Goal: Task Accomplishment & Management: Complete application form

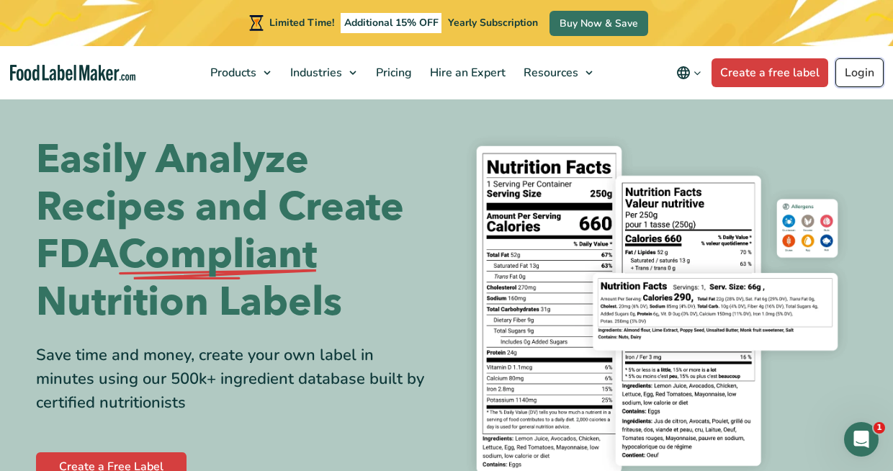
click at [851, 71] on link "Login" at bounding box center [859, 72] width 48 height 29
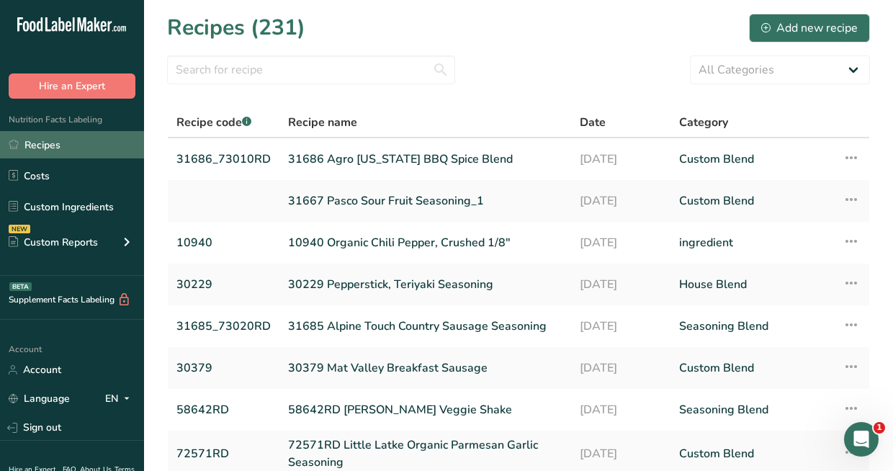
click at [39, 146] on link "Recipes" at bounding box center [72, 144] width 144 height 27
click at [64, 146] on link "Recipes" at bounding box center [72, 144] width 144 height 27
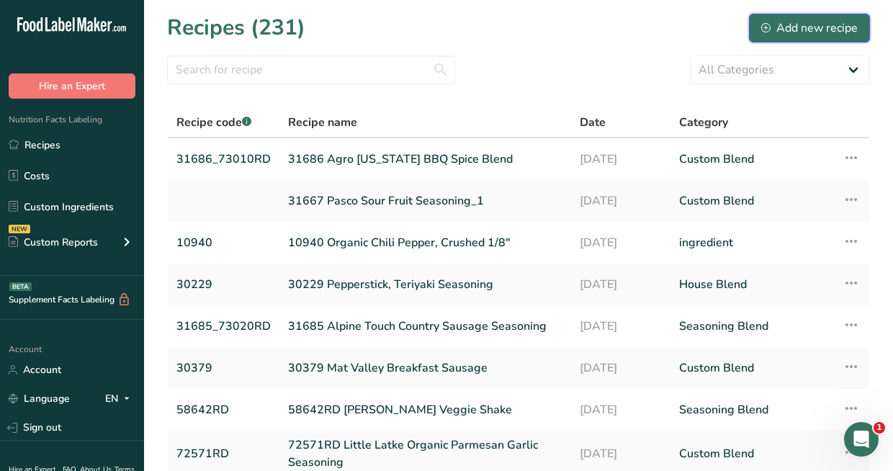
click at [763, 32] on div "Add new recipe" at bounding box center [809, 27] width 97 height 17
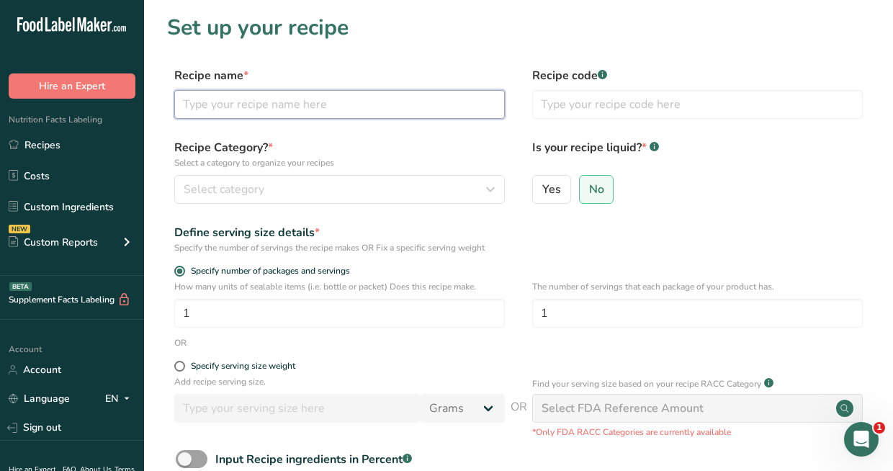
click at [409, 112] on input "text" at bounding box center [339, 104] width 331 height 29
type input "73040RD GL OG Salsa Verde Seasoning"
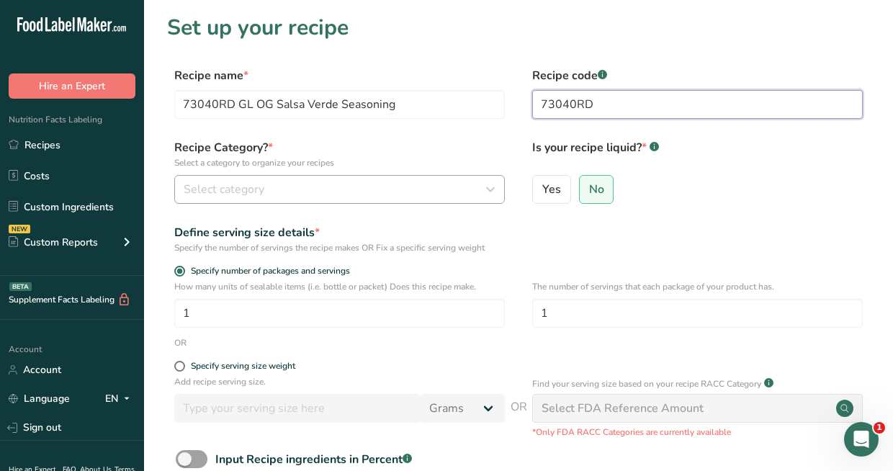
type input "73040RD"
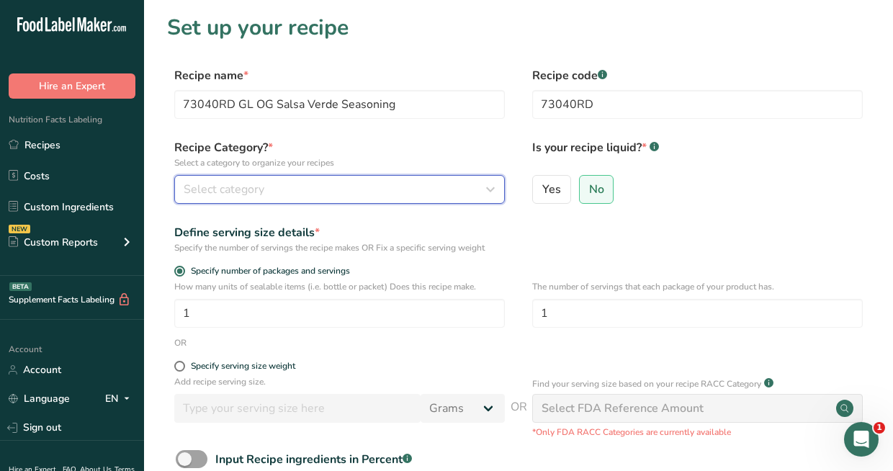
click at [395, 181] on div "Select category" at bounding box center [335, 189] width 303 height 17
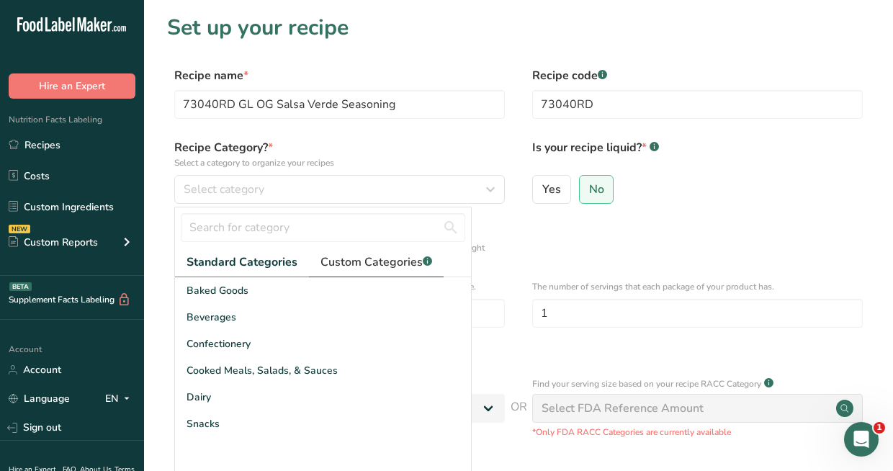
click at [360, 270] on span "Custom Categories .a-a{fill:#347362;}.b-a{fill:#fff;}" at bounding box center [377, 262] width 112 height 17
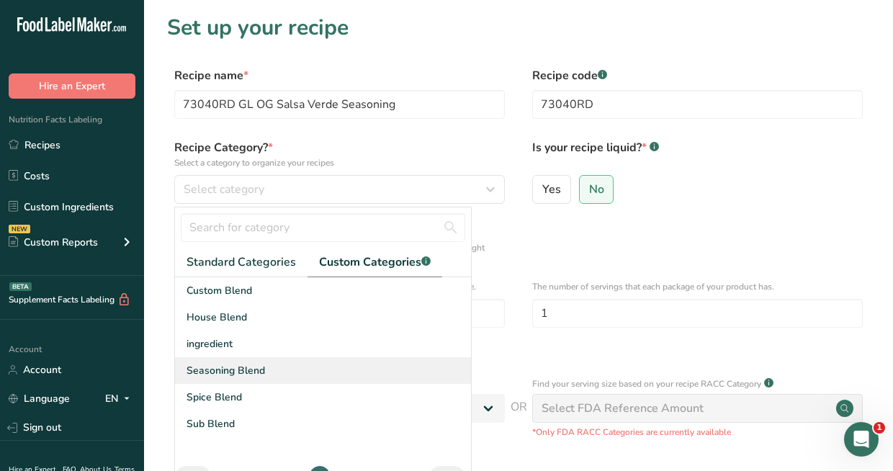
click at [236, 364] on span "Seasoning Blend" at bounding box center [226, 370] width 79 height 15
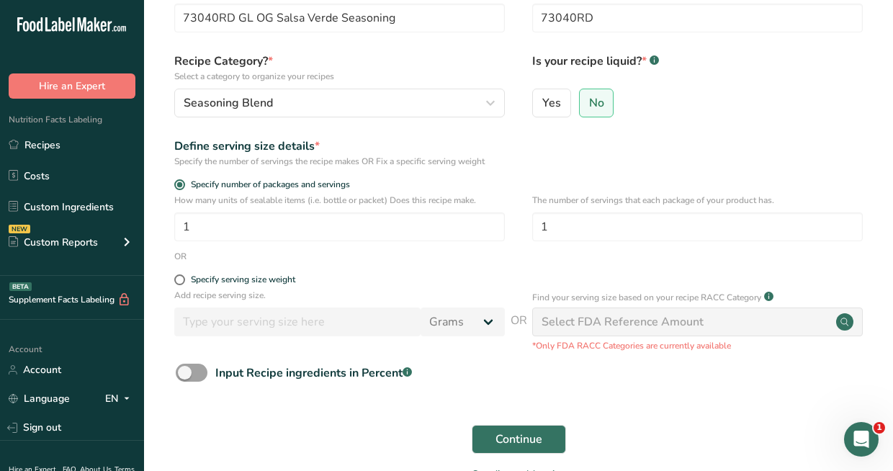
scroll to position [144, 0]
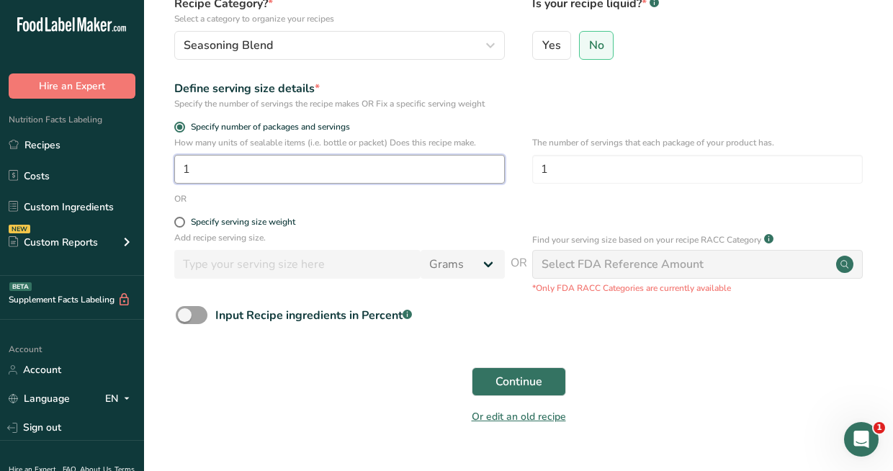
click at [280, 168] on input "1" at bounding box center [339, 169] width 331 height 29
click at [175, 224] on span at bounding box center [179, 222] width 11 height 11
click at [175, 224] on input "Specify serving size weight" at bounding box center [178, 222] width 9 height 9
radio input "true"
radio input "false"
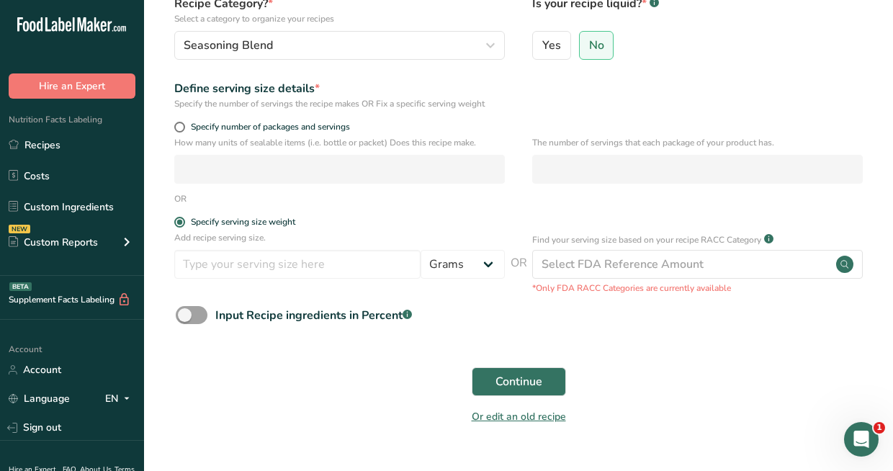
click at [225, 283] on div "Add recipe serving size. Grams kg mg mcg lb oz l mL fl oz tbsp tsp cup qt gallon" at bounding box center [339, 258] width 331 height 55
click at [225, 275] on input "number" at bounding box center [297, 264] width 246 height 29
type input "100"
click at [484, 378] on button "Continue" at bounding box center [519, 381] width 94 height 29
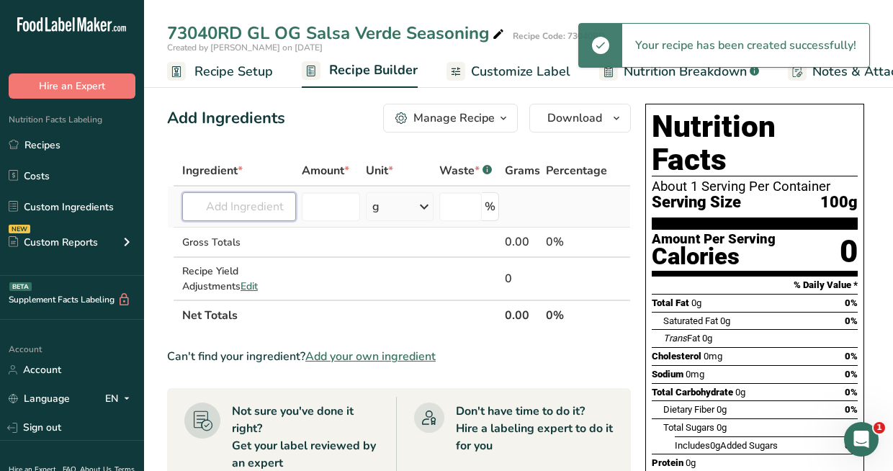
click at [273, 210] on input "text" at bounding box center [239, 206] width 114 height 29
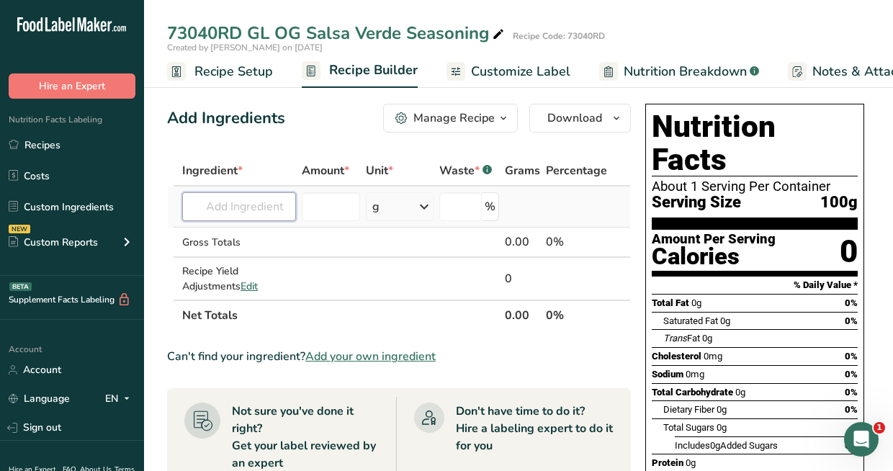
click at [223, 205] on input "text" at bounding box center [239, 206] width 114 height 29
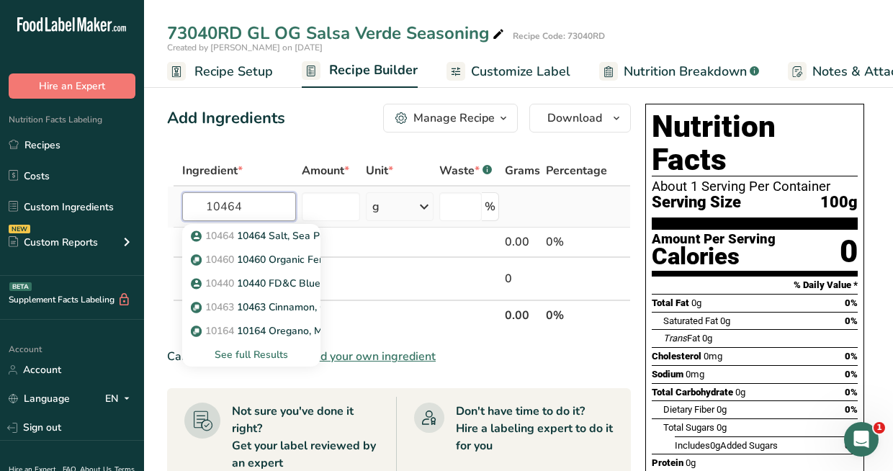
type input "10464"
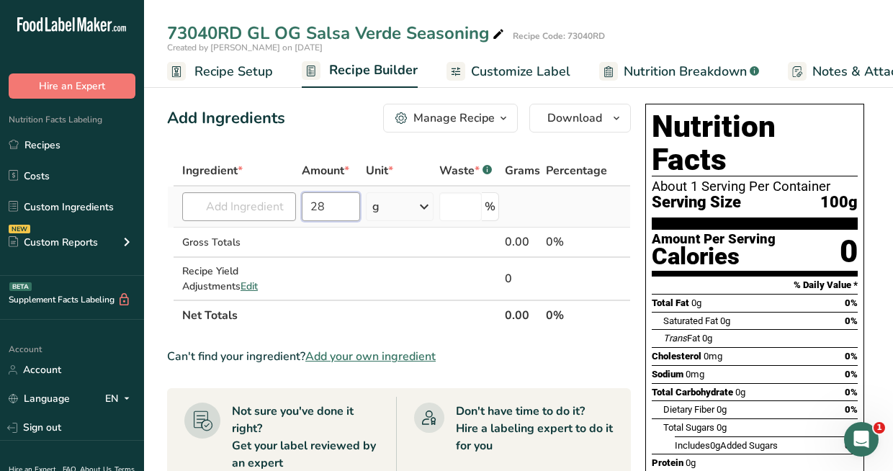
type input "28"
click at [223, 205] on input "text" at bounding box center [239, 206] width 114 height 29
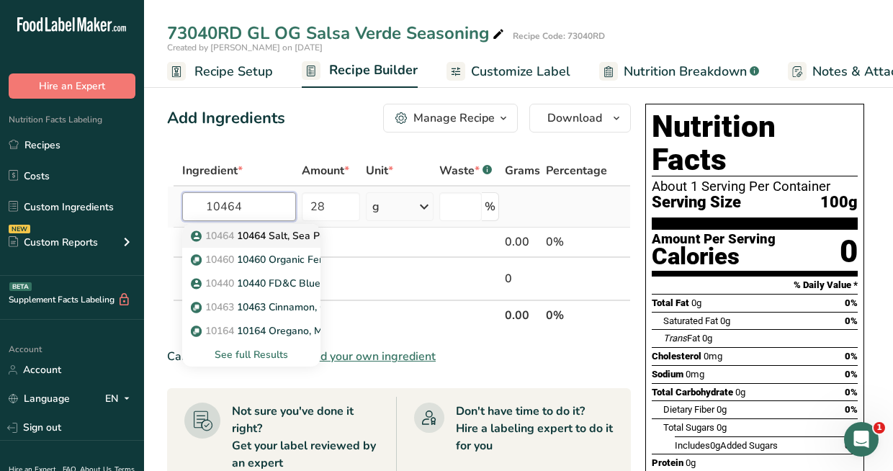
type input "10464"
click at [248, 234] on p "10464 10464 Salt, Sea Purified Fine" at bounding box center [282, 235] width 177 height 15
type input "10464 Salt, Sea Purified Fine"
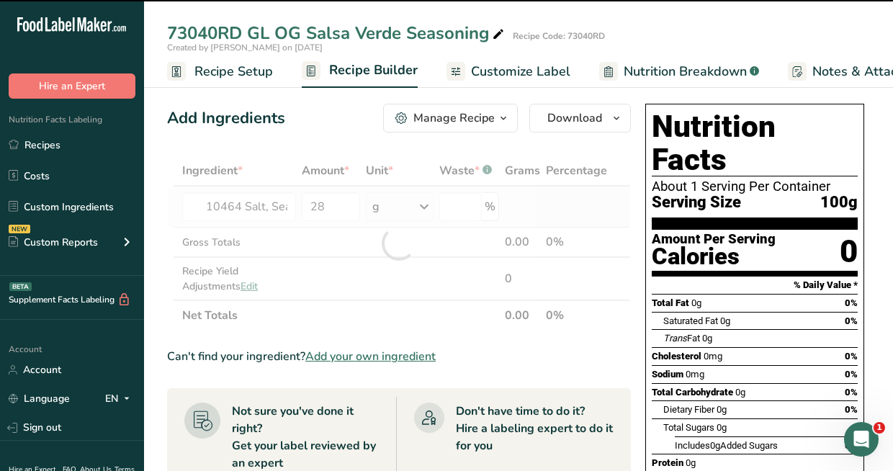
type input "0"
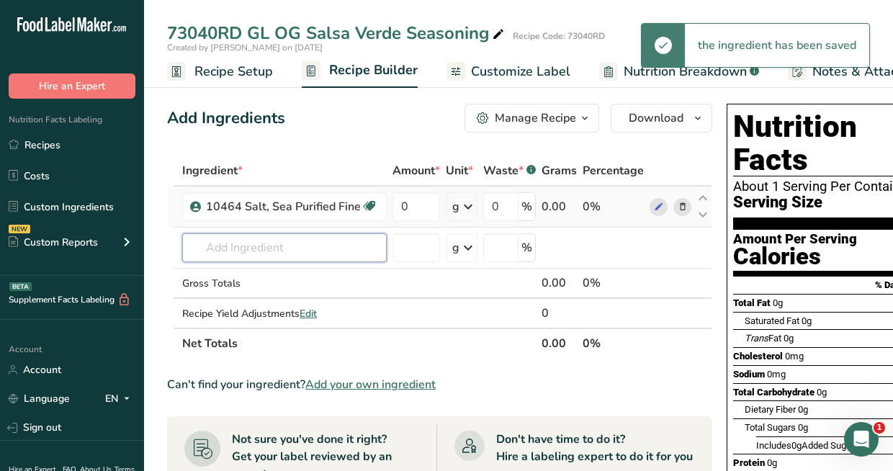
click at [248, 234] on input "text" at bounding box center [284, 247] width 205 height 29
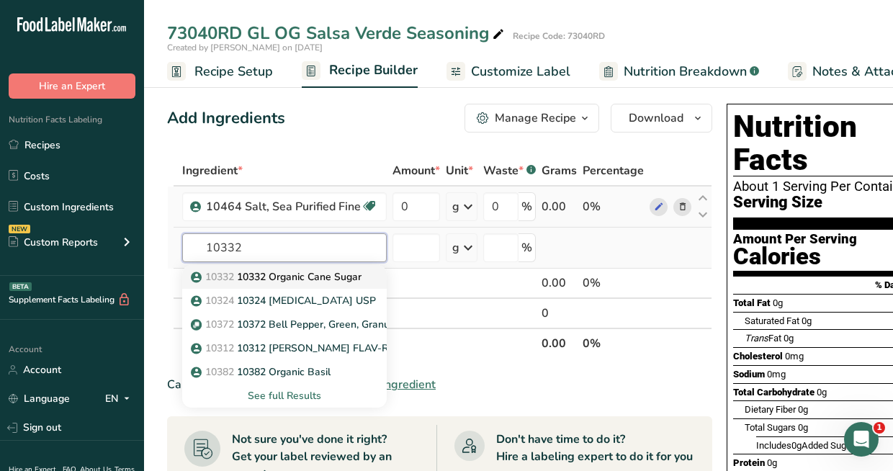
type input "10332"
click at [264, 273] on p "10332 10332 Organic Cane Sugar" at bounding box center [278, 276] width 168 height 15
type input "10332 Organic Cane Sugar"
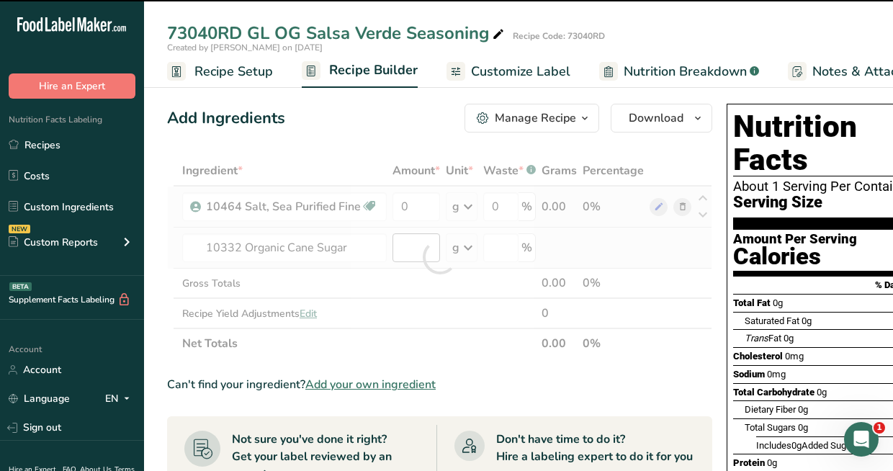
type input "0"
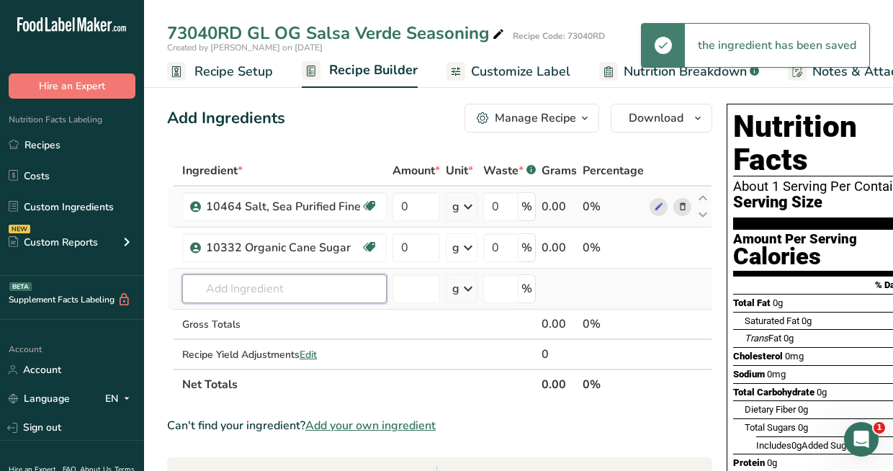
click at [340, 287] on input "text" at bounding box center [284, 288] width 205 height 29
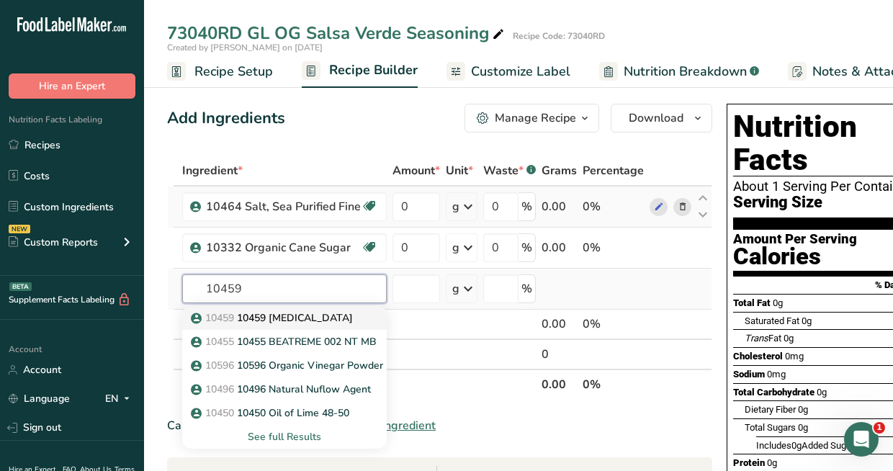
type input "10459"
click at [326, 316] on div "10459 10459 [MEDICAL_DATA]" at bounding box center [273, 317] width 158 height 15
type input "10459 [MEDICAL_DATA]"
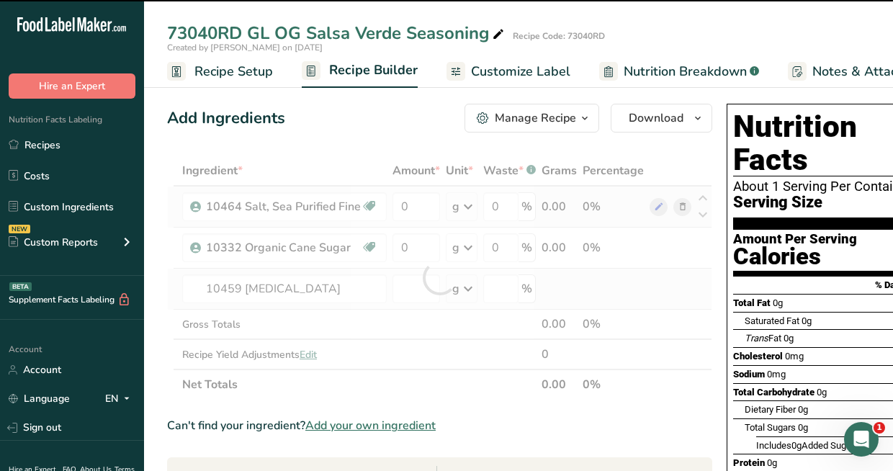
type input "0"
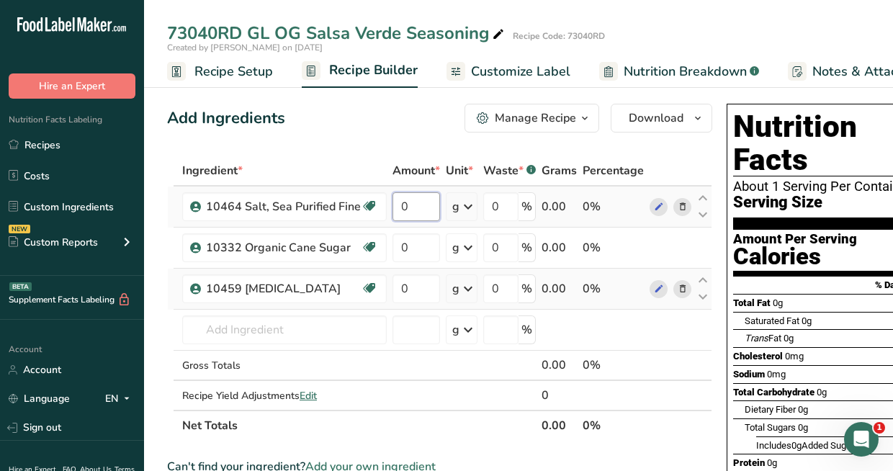
click at [432, 197] on input "0" at bounding box center [417, 206] width 48 height 29
type input "28"
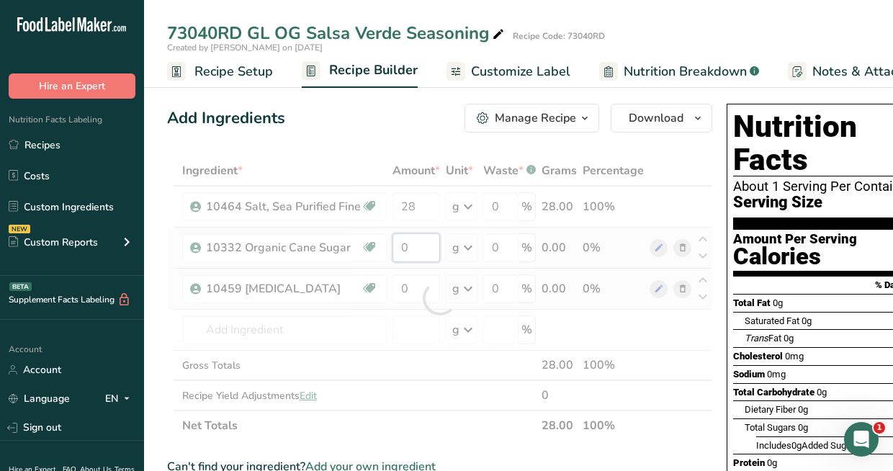
click at [426, 246] on div "Ingredient * Amount * Unit * Waste * .a-a{fill:#347362;}.b-a{fill:#fff;} Grams …" at bounding box center [439, 298] width 545 height 285
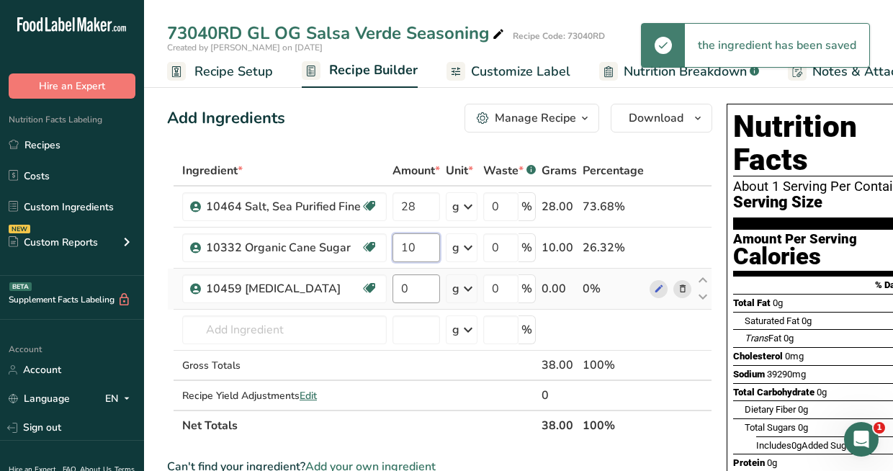
type input "10"
click at [428, 300] on div "Ingredient * Amount * Unit * Waste * .a-a{fill:#347362;}.b-a{fill:#fff;} Grams …" at bounding box center [439, 298] width 545 height 285
type input "1"
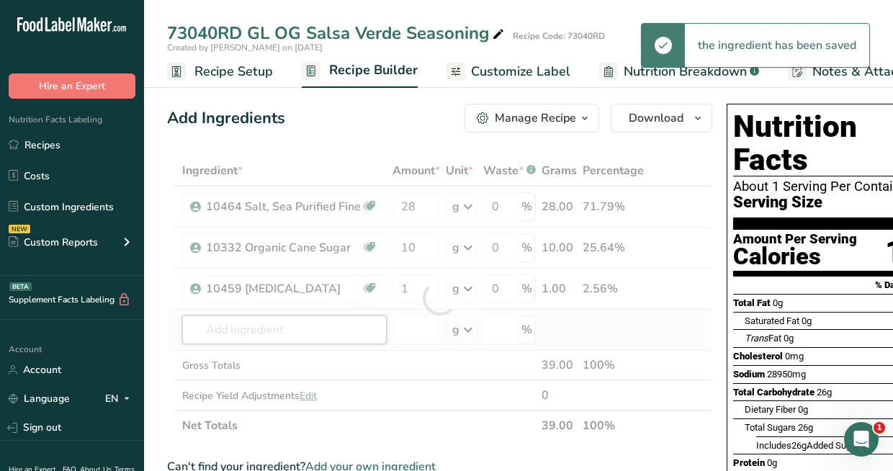
click at [329, 336] on div "Ingredient * Amount * Unit * Waste * .a-a{fill:#347362;}.b-a{fill:#fff;} Grams …" at bounding box center [439, 298] width 545 height 285
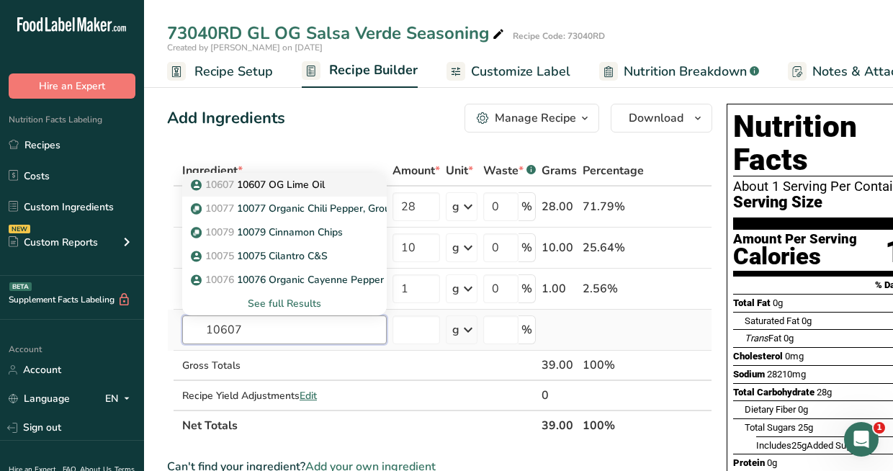
type input "10607"
click at [294, 188] on p "10607 10607 OG Lime Oil" at bounding box center [259, 184] width 131 height 15
type input "10607 OG Lime Oil"
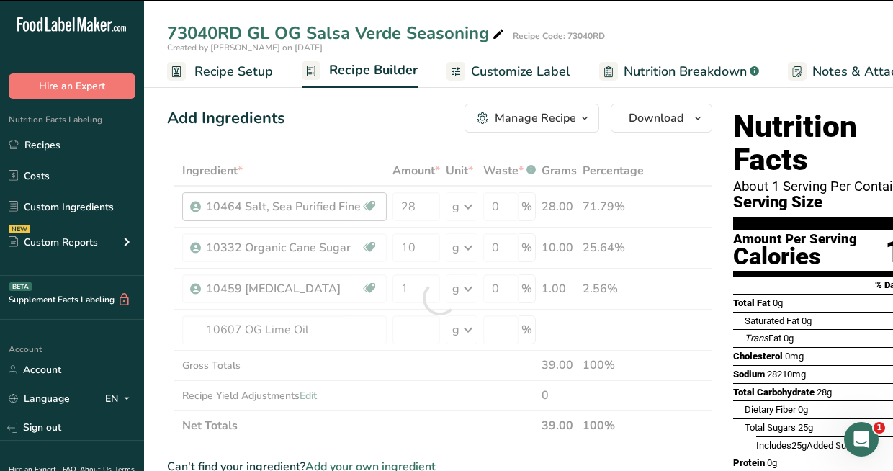
type input "0"
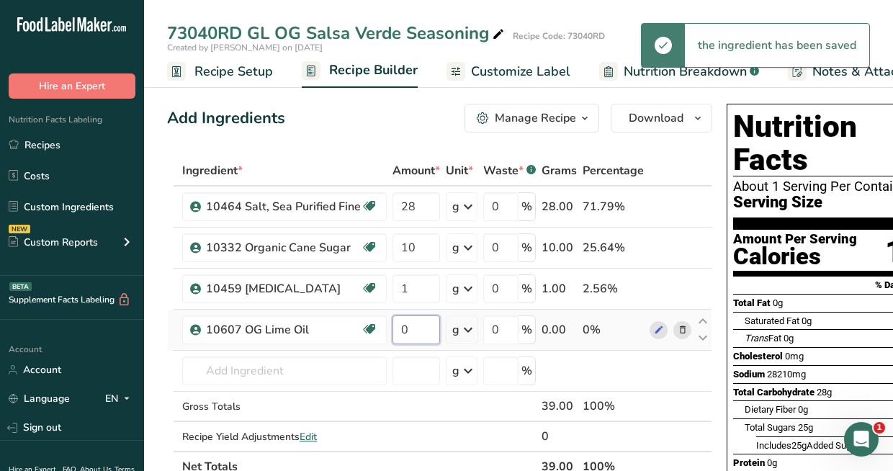
click at [412, 331] on input "0" at bounding box center [417, 329] width 48 height 29
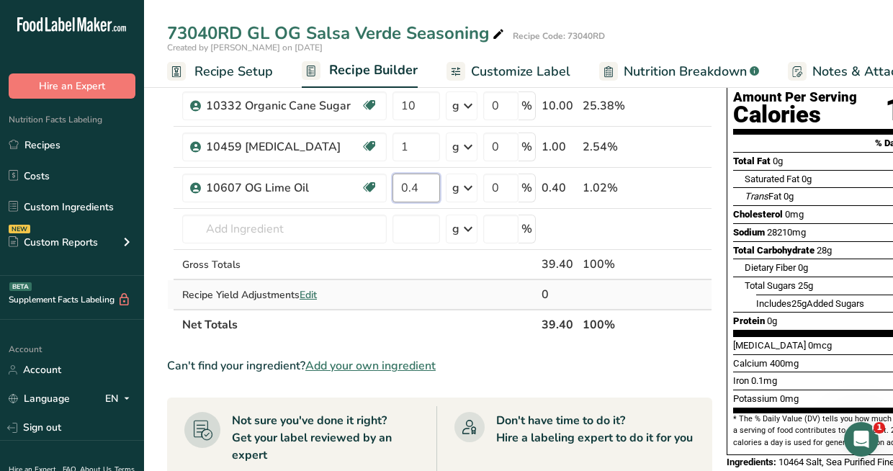
scroll to position [144, 0]
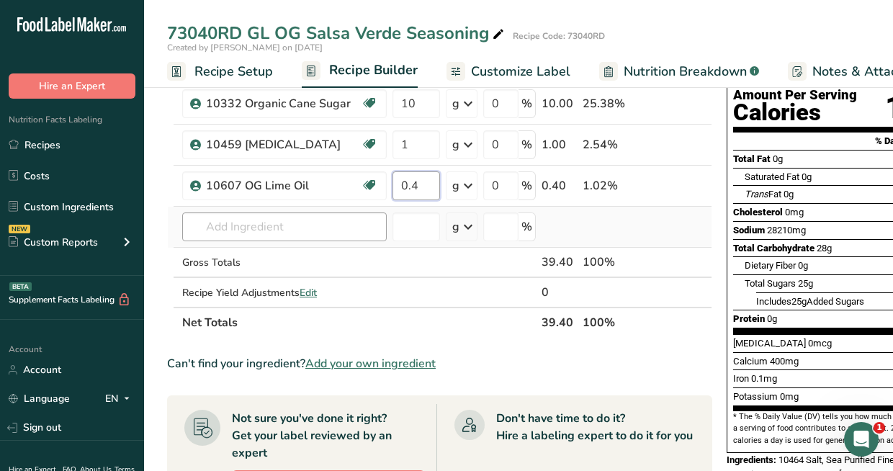
type input "0.4"
click at [332, 226] on div "Ingredient * Amount * Unit * Waste * .a-a{fill:#347362;}.b-a{fill:#fff;} Grams …" at bounding box center [439, 175] width 545 height 326
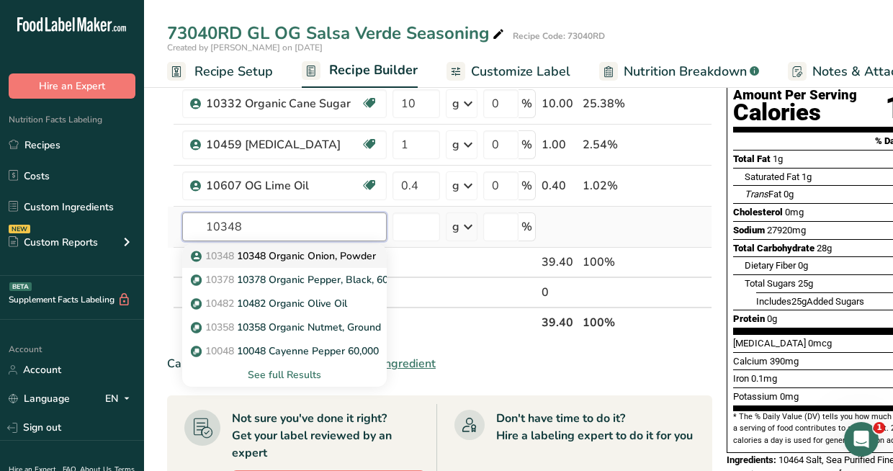
type input "10348"
click at [345, 254] on p "10348 10348 Organic Onion, Powder" at bounding box center [285, 255] width 182 height 15
type input "10348 Organic Onion, Powder"
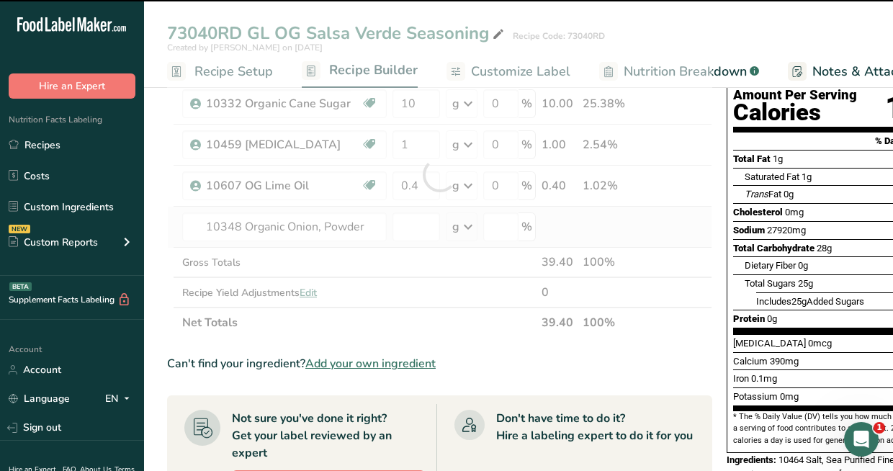
type input "0"
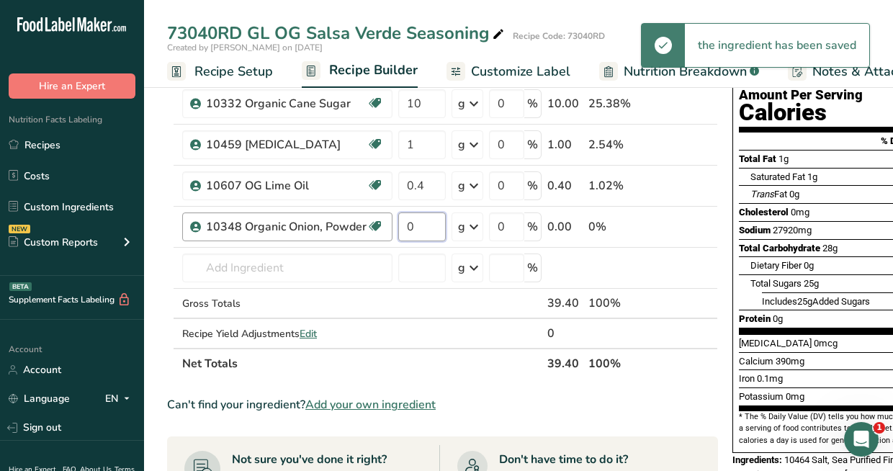
drag, startPoint x: 419, startPoint y: 232, endPoint x: 372, endPoint y: 226, distance: 47.9
click at [372, 226] on tr "10348 Organic Onion, Powder RAE OC 0 g Weight Units g kg mg See more Volume Uni…" at bounding box center [443, 227] width 550 height 41
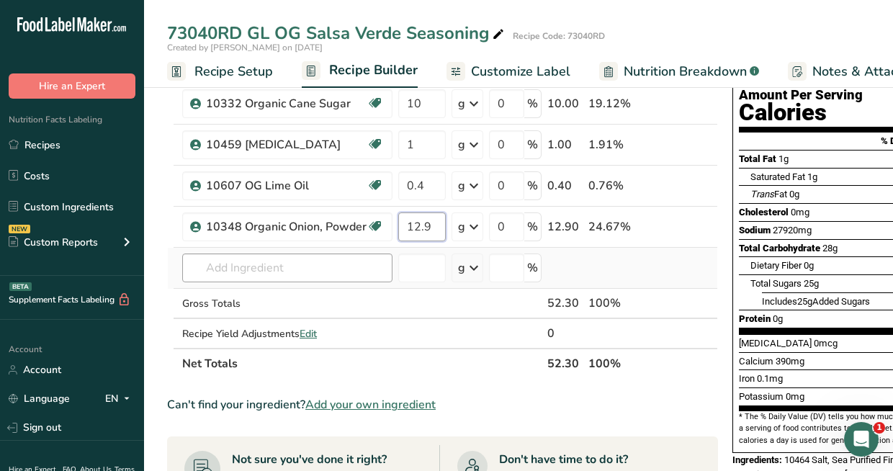
type input "12.9"
click at [272, 253] on div "Ingredient * Amount * Unit * Waste * .a-a{fill:#347362;}.b-a{fill:#fff;} Grams …" at bounding box center [442, 195] width 551 height 367
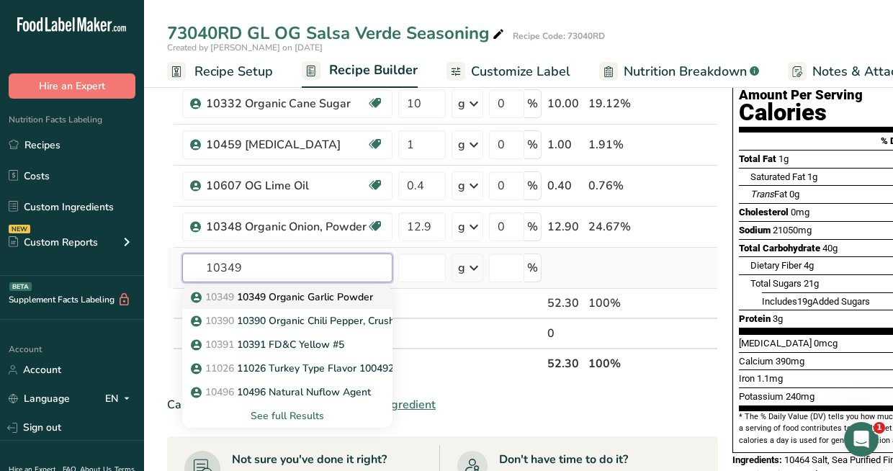
type input "10349"
click at [313, 297] on p "10349 10349 Organic Garlic Powder" at bounding box center [283, 297] width 179 height 15
type input "10349 Organic Garlic Powder"
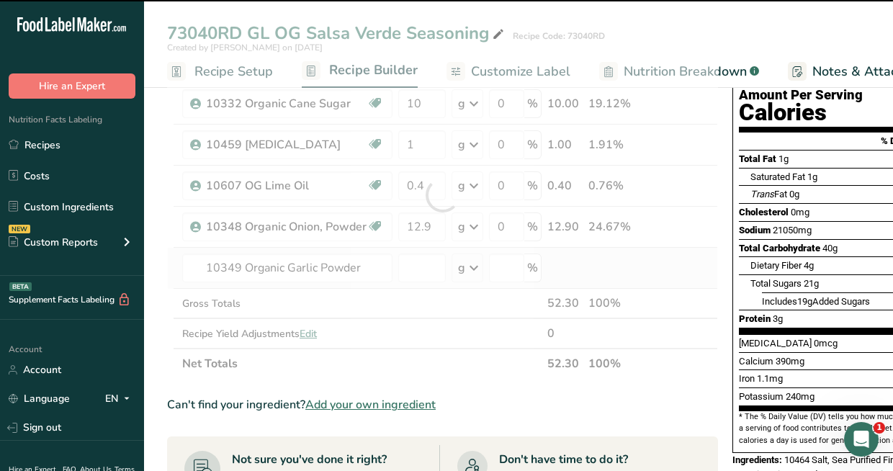
type input "0"
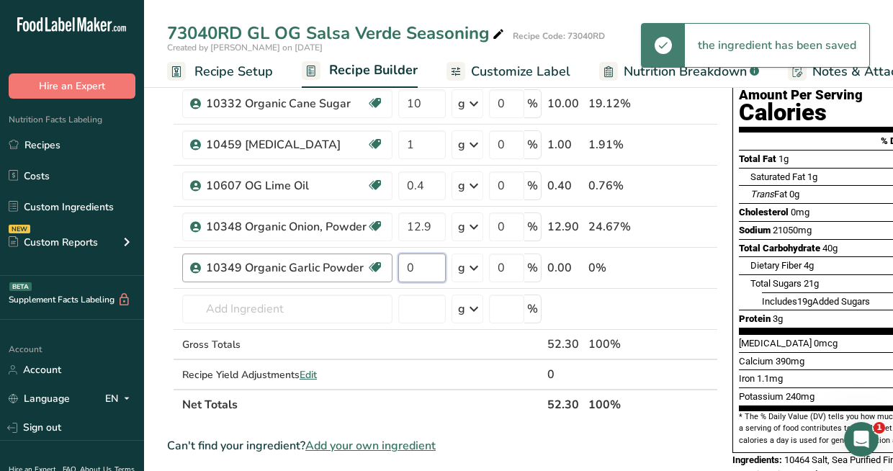
drag, startPoint x: 413, startPoint y: 269, endPoint x: 390, endPoint y: 266, distance: 23.1
click at [390, 266] on tr "10349 Organic Garlic Powder RAE OC 0 g Weight Units g kg mg See more Volume Uni…" at bounding box center [443, 268] width 550 height 41
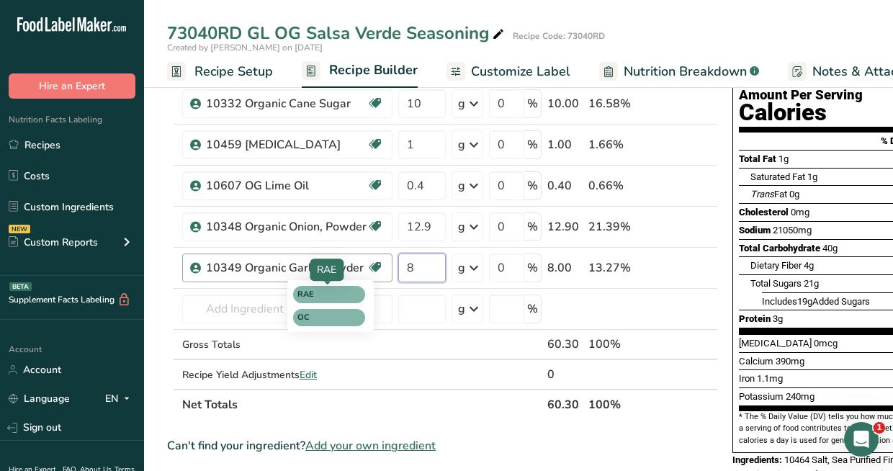
type input "8"
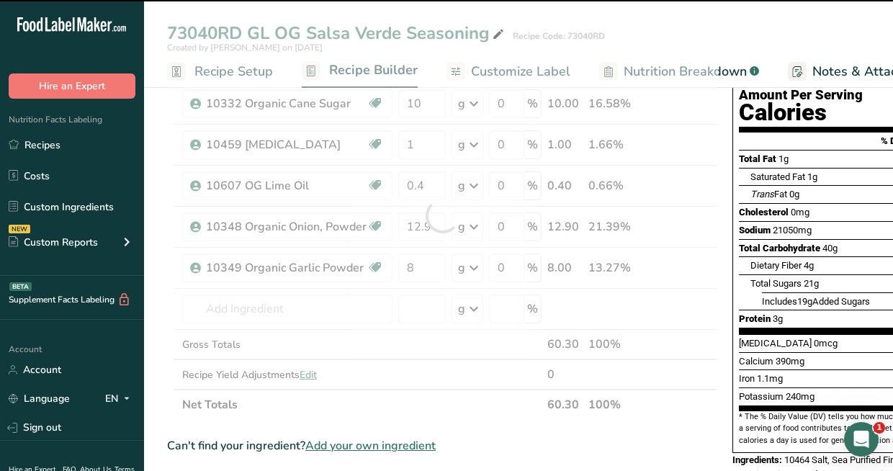
drag, startPoint x: 335, startPoint y: 296, endPoint x: 289, endPoint y: 305, distance: 46.9
click at [289, 305] on tbody "10464 Salt, Sea Purified Fine RAE 28 g Weight Units g kg mg See more Volume Uni…" at bounding box center [443, 215] width 550 height 346
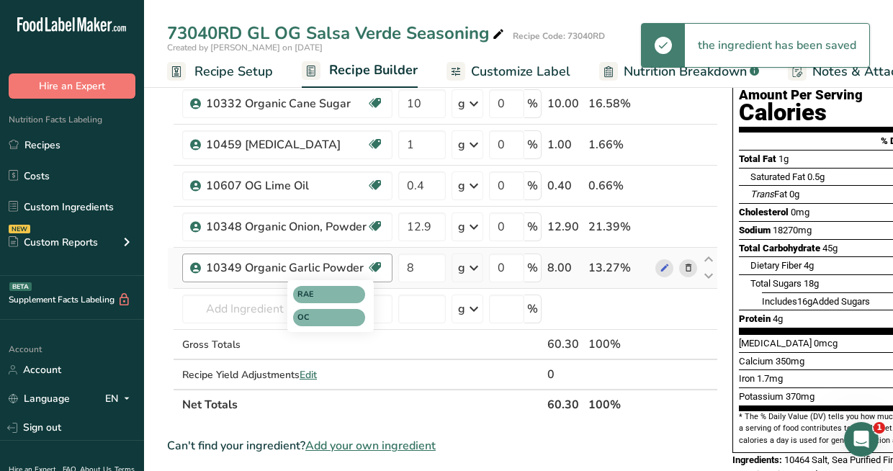
click at [380, 259] on icon at bounding box center [375, 267] width 14 height 22
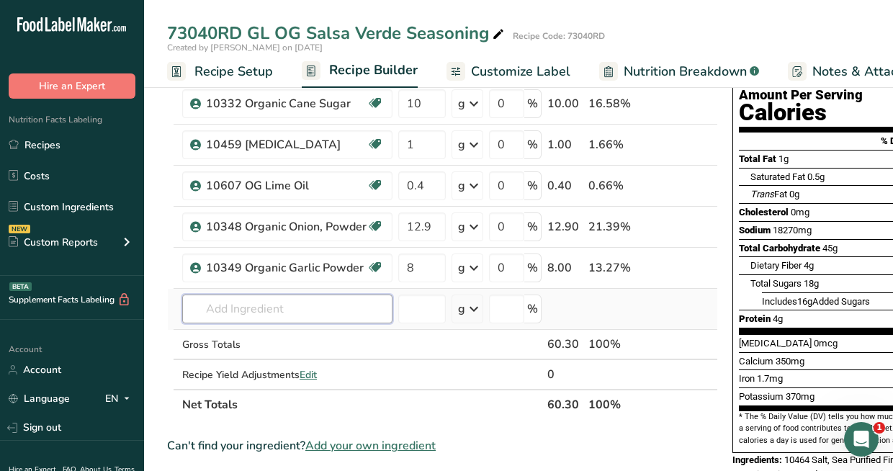
click at [254, 302] on input "text" at bounding box center [287, 309] width 210 height 29
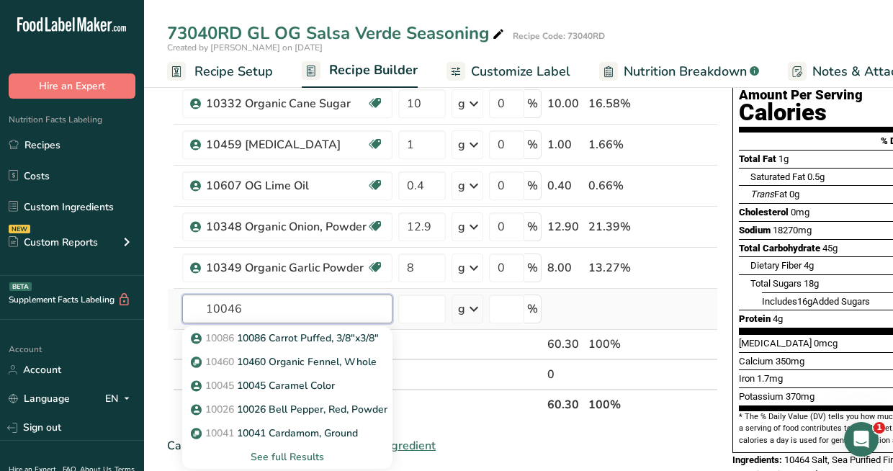
click at [289, 310] on input "10046" at bounding box center [287, 309] width 210 height 29
type input "1"
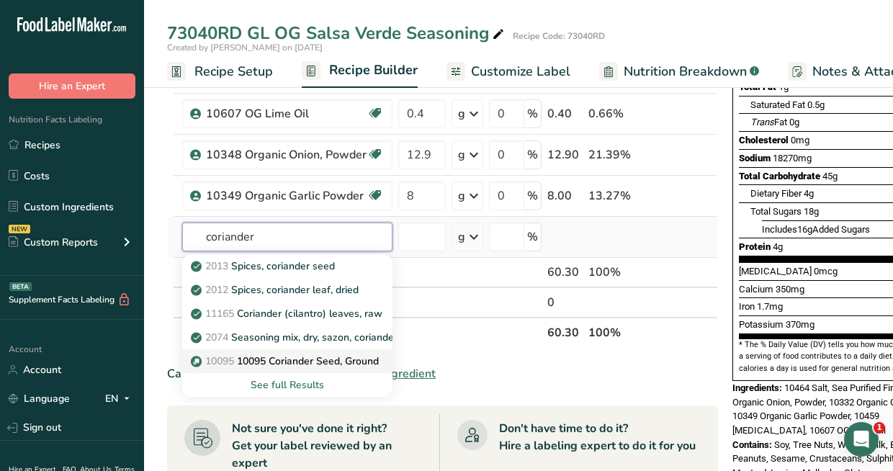
type input "coriander"
click at [278, 359] on p "10095 [STREET_ADDRESS]" at bounding box center [286, 361] width 185 height 15
type input "10095 Coriander Seed, Ground"
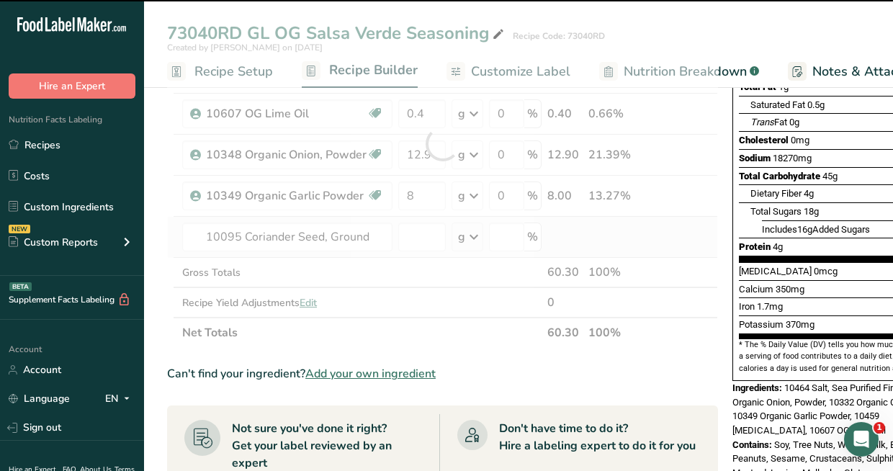
type input "0"
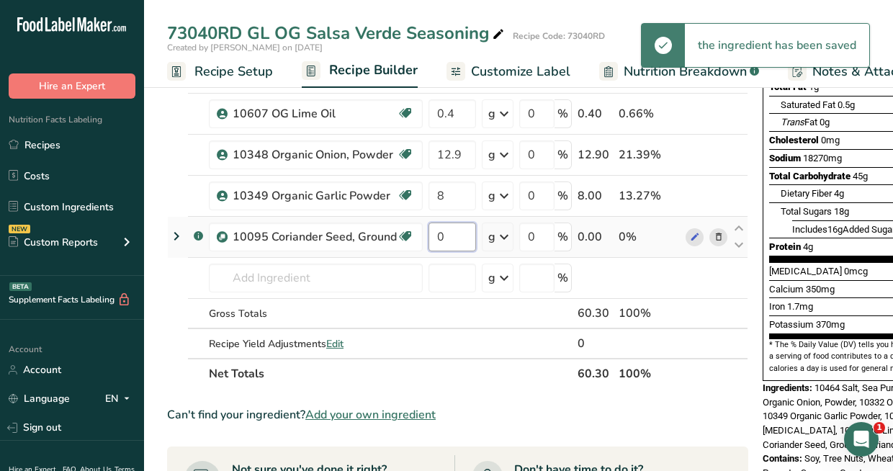
drag, startPoint x: 444, startPoint y: 244, endPoint x: 435, endPoint y: 249, distance: 10.6
click at [435, 249] on input "0" at bounding box center [453, 237] width 48 height 29
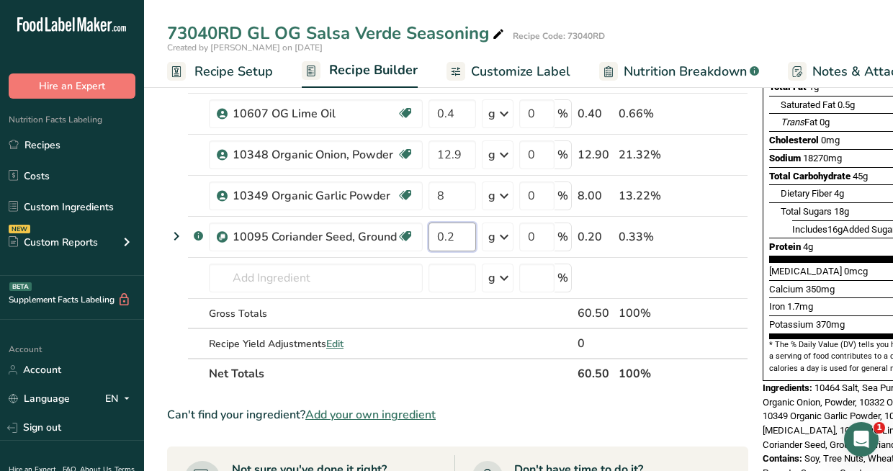
type input "0.2"
click at [298, 286] on div "Ingredient * Amount * Unit * Waste * .a-a{fill:#347362;}.b-a{fill:#fff;} Grams …" at bounding box center [457, 163] width 581 height 449
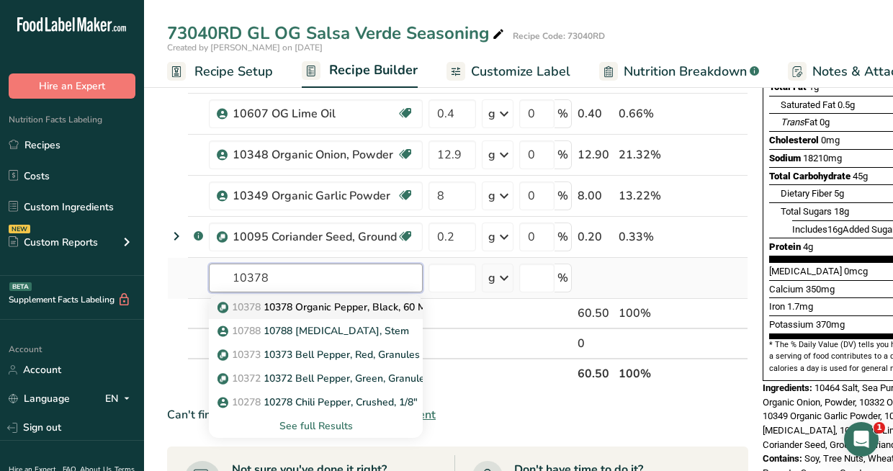
type input "10378"
click at [314, 308] on p "10378 10378 Organic Pepper, Black, 60 Mesh" at bounding box center [331, 307] width 223 height 15
type input "10378 Organic Pepper, Black, 60 Mesh"
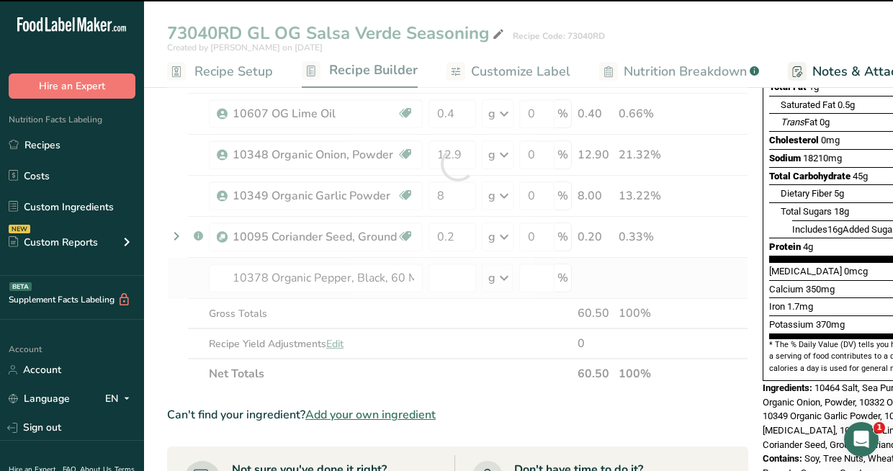
type input "0"
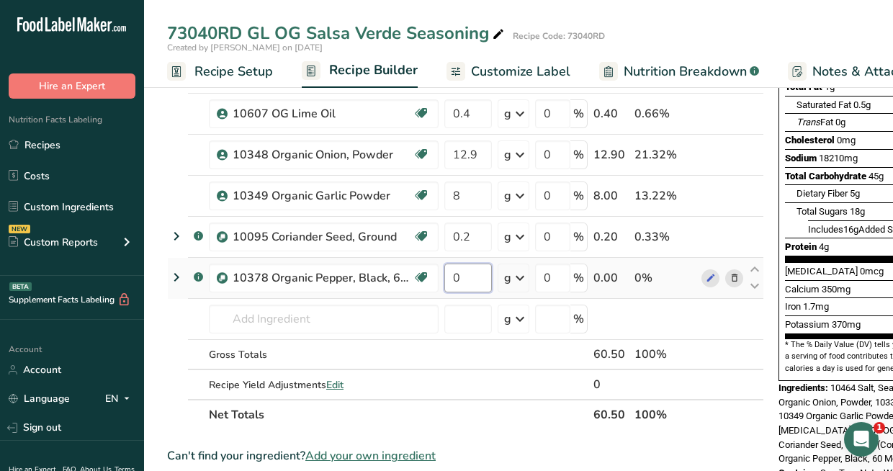
drag, startPoint x: 472, startPoint y: 279, endPoint x: 444, endPoint y: 287, distance: 29.2
click at [444, 287] on input "0" at bounding box center [468, 278] width 48 height 29
type input "4"
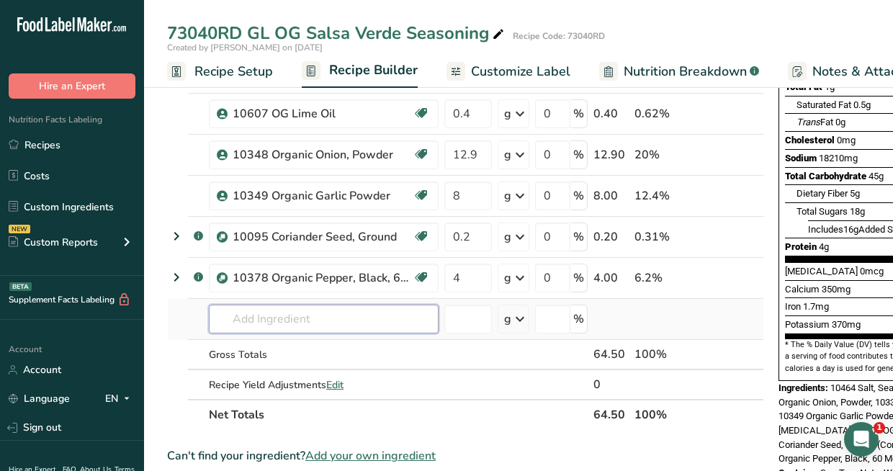
click at [385, 313] on div "Ingredient * Amount * Unit * Waste * .a-a{fill:#347362;}.b-a{fill:#fff;} Grams …" at bounding box center [465, 184] width 597 height 490
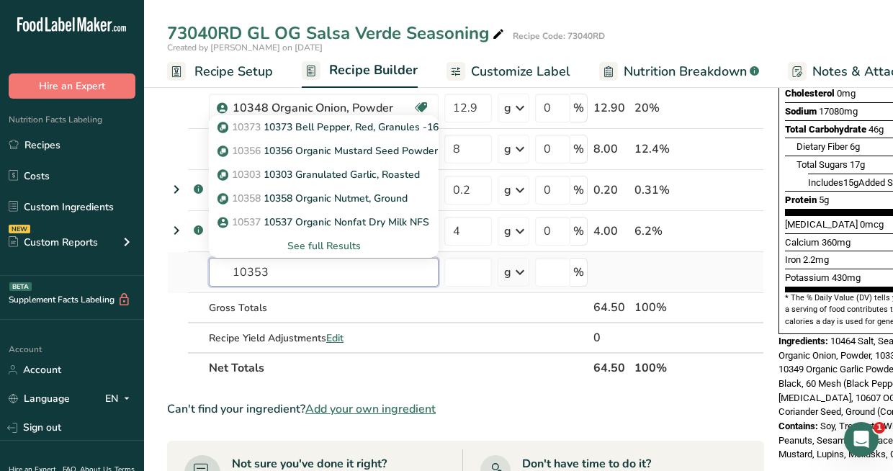
scroll to position [288, 0]
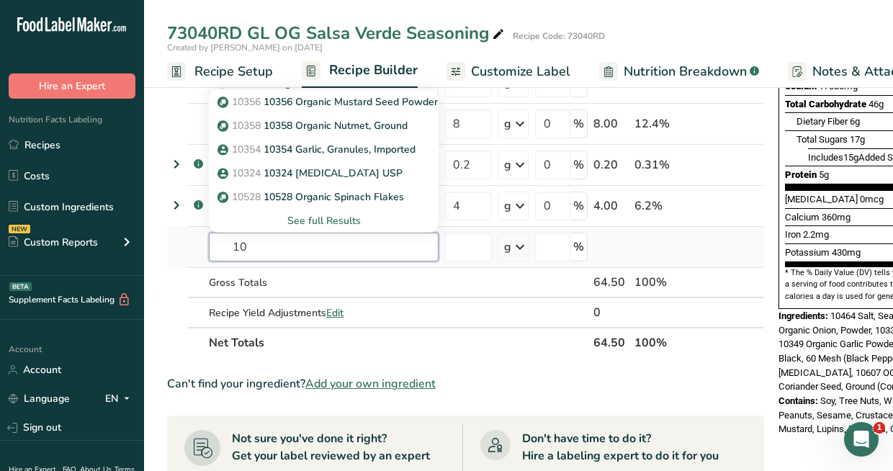
type input "1"
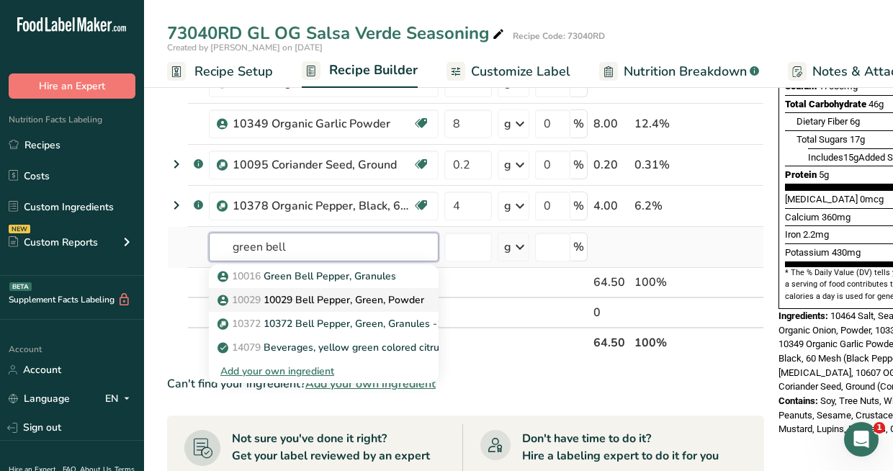
type input "green bell"
click at [347, 300] on p "10029 [STREET_ADDRESS]" at bounding box center [322, 299] width 204 height 15
type input "10029 Bell Pepper, Green, Powder"
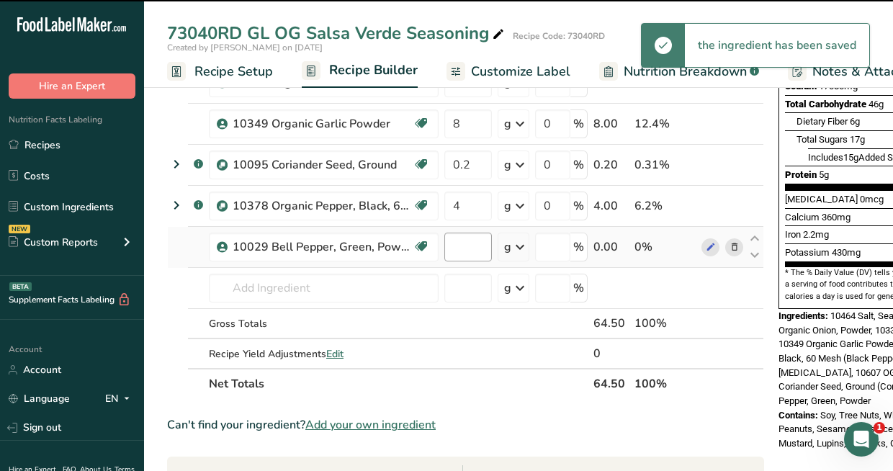
type input "0"
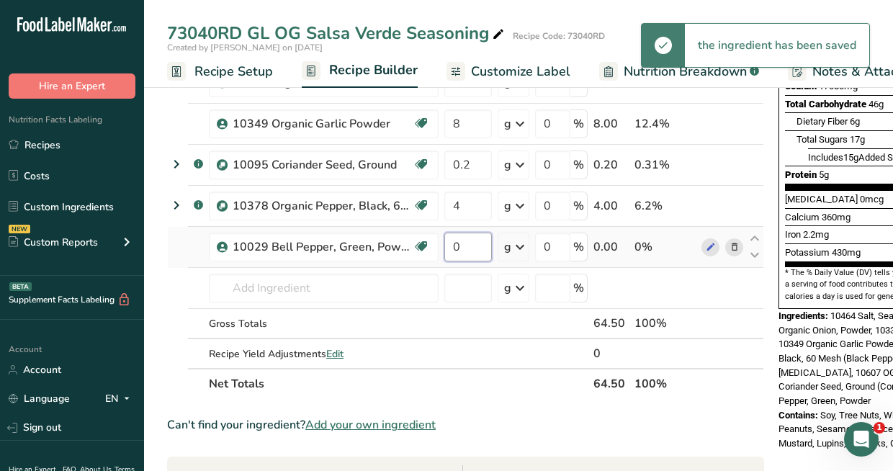
click at [472, 246] on input "0" at bounding box center [468, 247] width 48 height 29
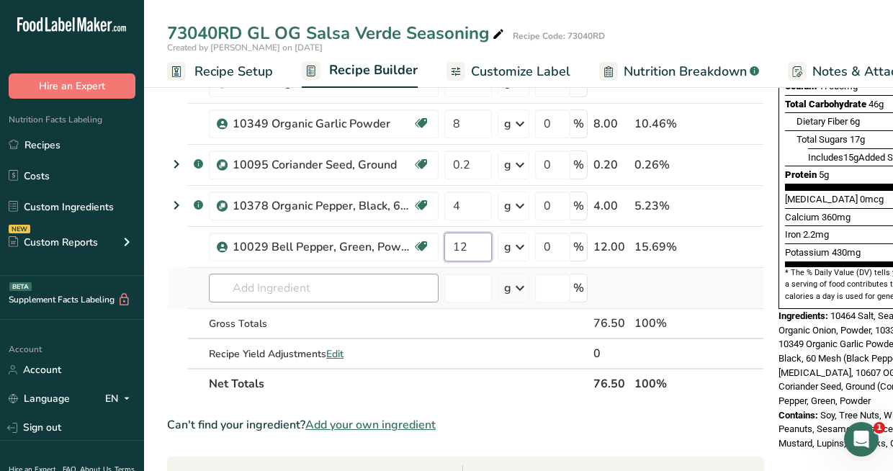
type input "12"
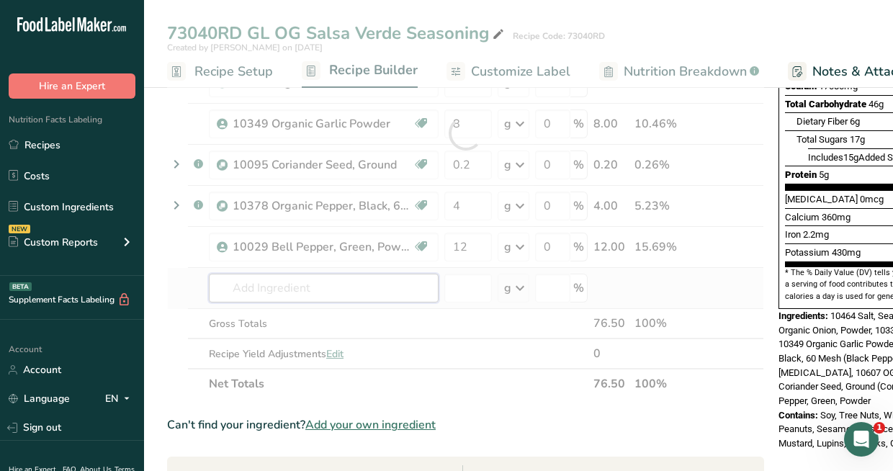
click at [383, 286] on div "Ingredient * Amount * Unit * Waste * .a-a{fill:#347362;}.b-a{fill:#fff;} Grams …" at bounding box center [465, 133] width 597 height 532
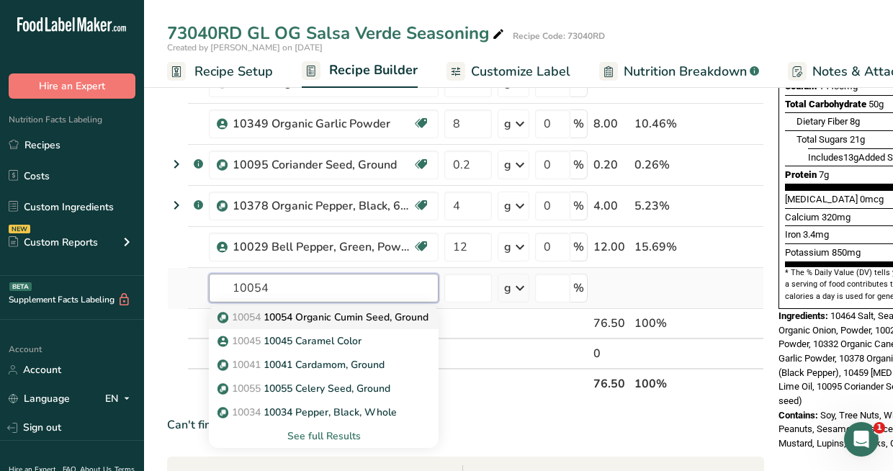
type input "10054"
click at [395, 313] on p "10054 10054 Organic Cumin Seed, Ground" at bounding box center [324, 317] width 208 height 15
type input "10054 Organic Cumin Seed, Ground"
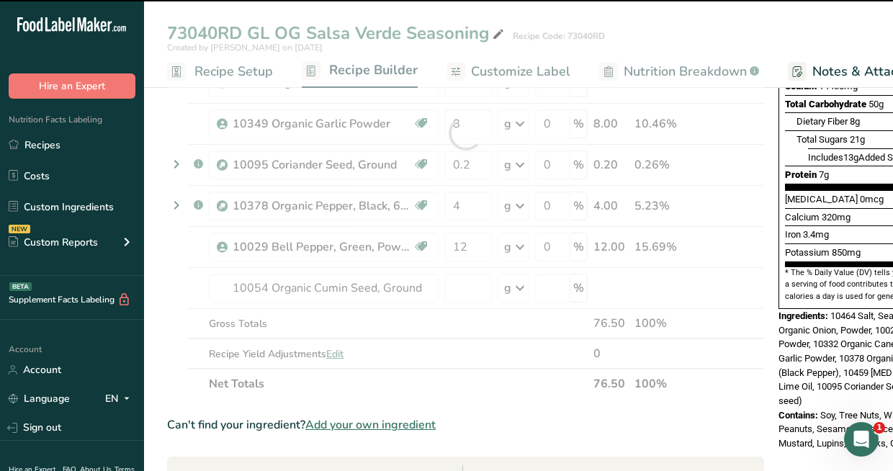
type input "0"
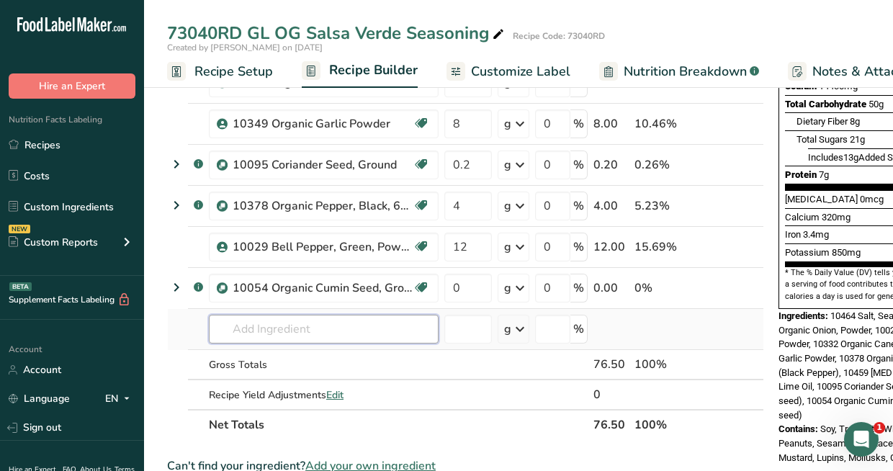
click at [303, 331] on input "text" at bounding box center [324, 329] width 230 height 29
drag, startPoint x: 464, startPoint y: 281, endPoint x: 452, endPoint y: 285, distance: 12.1
click at [452, 285] on input "0" at bounding box center [468, 288] width 48 height 29
type input "2.5"
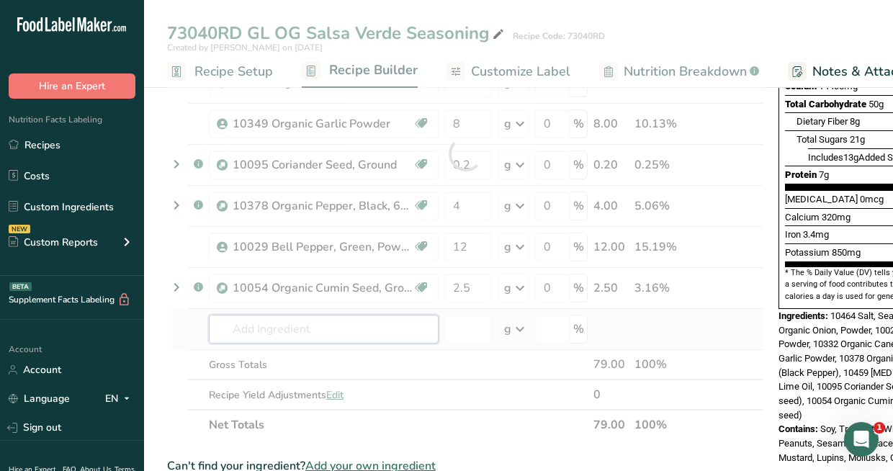
click at [289, 325] on div "Ingredient * Amount * Unit * Waste * .a-a{fill:#347362;}.b-a{fill:#fff;} Grams …" at bounding box center [465, 153] width 597 height 573
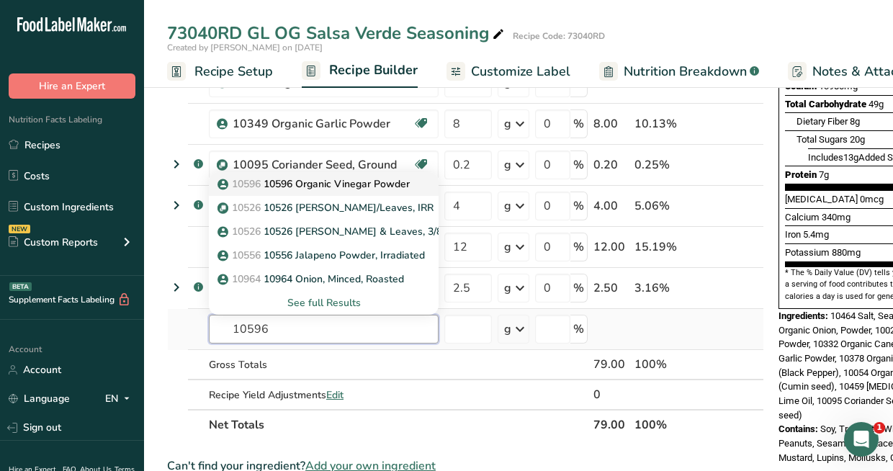
type input "10596"
click at [297, 177] on p "10596 10596 Organic Vinegar Powder" at bounding box center [314, 183] width 189 height 15
type input "10596 Organic Vinegar Powder"
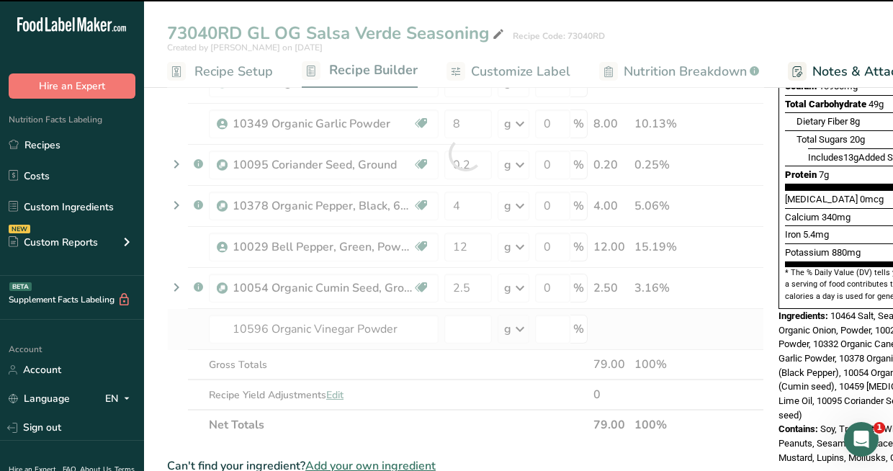
type input "0"
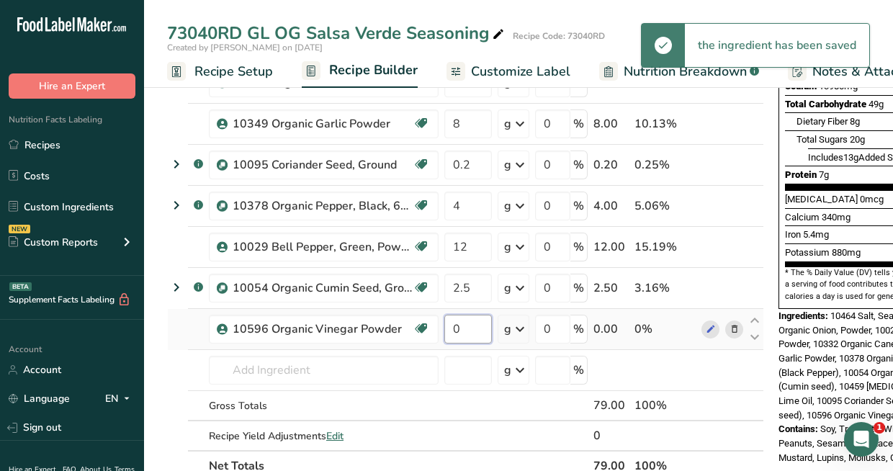
drag, startPoint x: 457, startPoint y: 327, endPoint x: 449, endPoint y: 334, distance: 11.3
click at [449, 334] on input "0" at bounding box center [468, 329] width 48 height 29
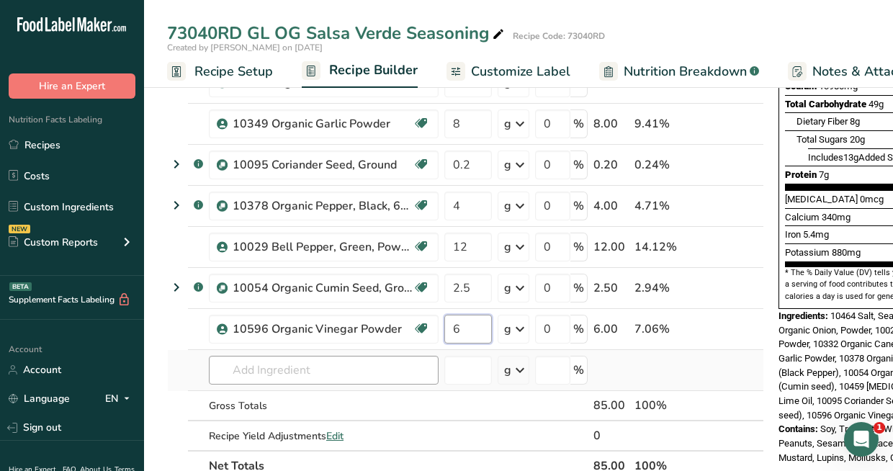
type input "6"
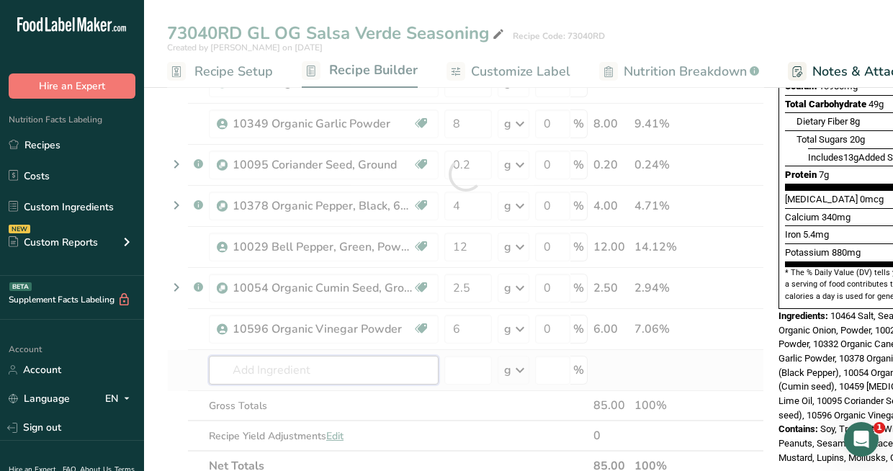
click at [386, 366] on div "Ingredient * Amount * Unit * Waste * .a-a{fill:#347362;}.b-a{fill:#fff;} Grams …" at bounding box center [465, 174] width 597 height 614
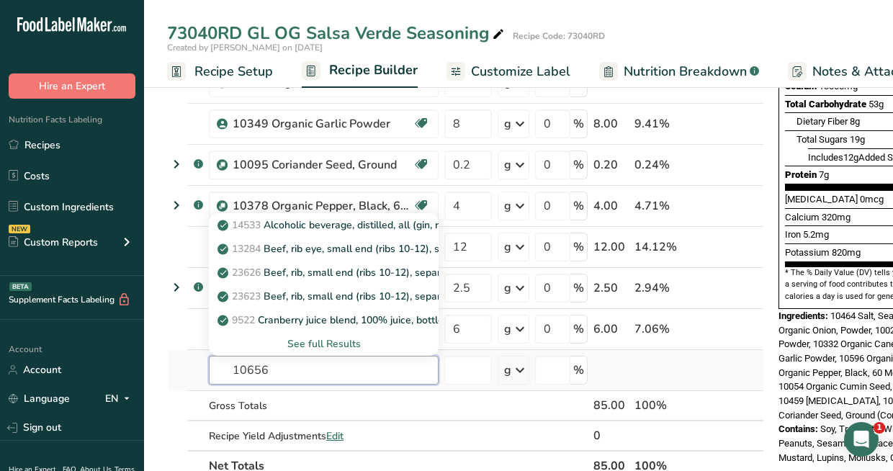
click at [351, 368] on input "10656" at bounding box center [324, 370] width 230 height 29
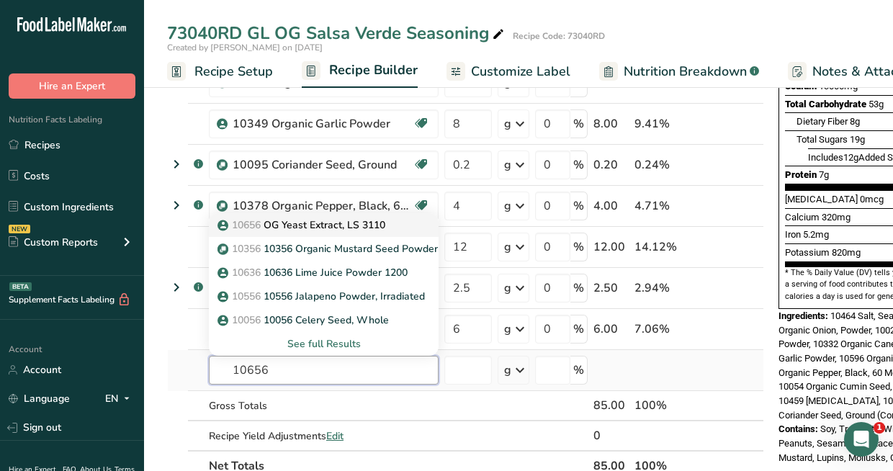
type input "10656"
click at [339, 225] on p "10656 OG Yeast Extract, LS 3110" at bounding box center [302, 225] width 165 height 15
type input "OG Yeast Extract, LS 3110"
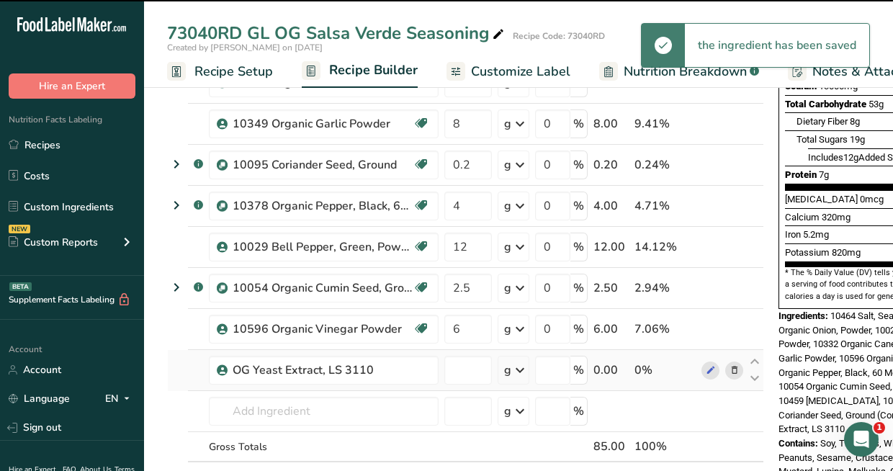
type input "0"
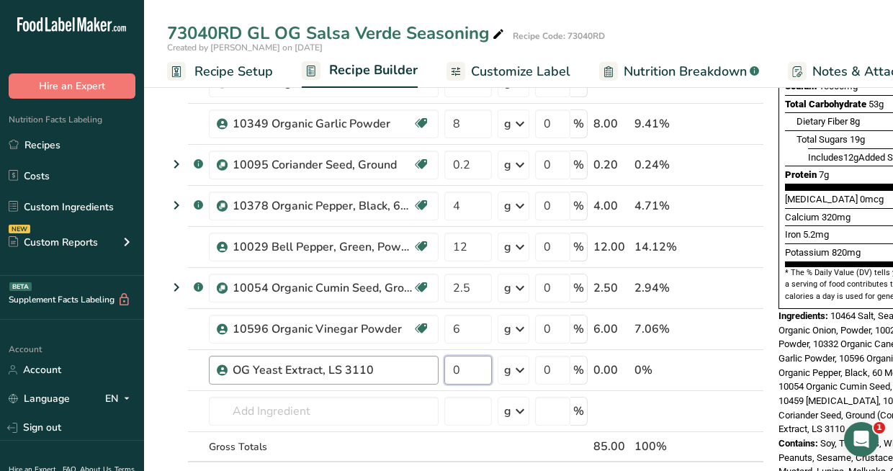
drag, startPoint x: 492, startPoint y: 366, endPoint x: 437, endPoint y: 360, distance: 55.0
click at [437, 360] on tr "OG Yeast Extract, LS 3110 0 g Weight Units g kg mg See more Volume Units l Volu…" at bounding box center [466, 370] width 596 height 41
type input "1"
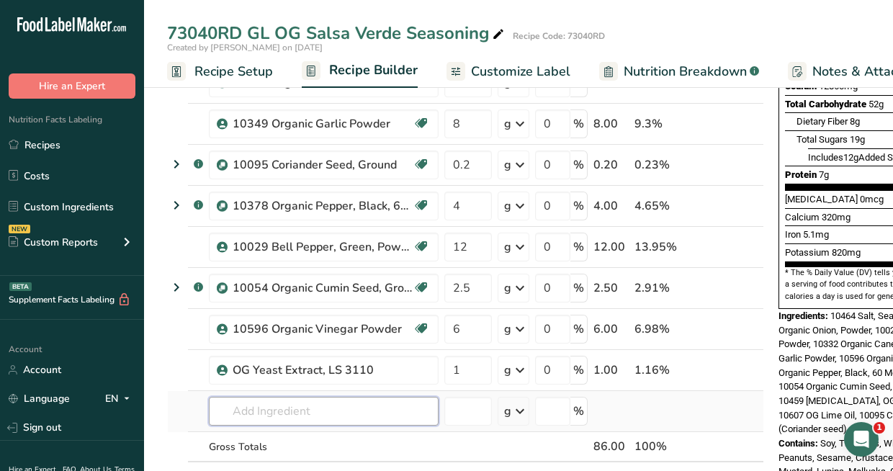
click at [333, 414] on div "Ingredient * Amount * Unit * Waste * .a-a{fill:#347362;}.b-a{fill:#fff;} Grams …" at bounding box center [465, 194] width 597 height 655
click at [386, 418] on input "text" at bounding box center [324, 411] width 230 height 29
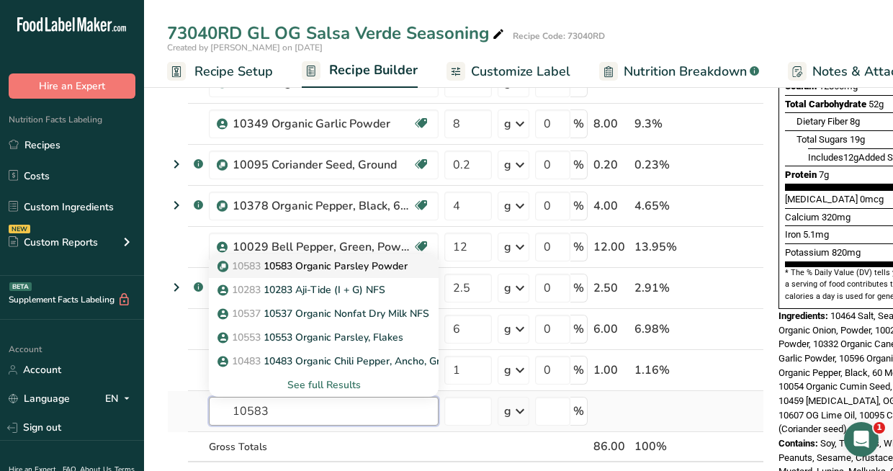
type input "10583"
click at [346, 261] on p "10583 10583 Organic Parsley Powder" at bounding box center [313, 266] width 187 height 15
type input "10583 Organic Parsley Powder"
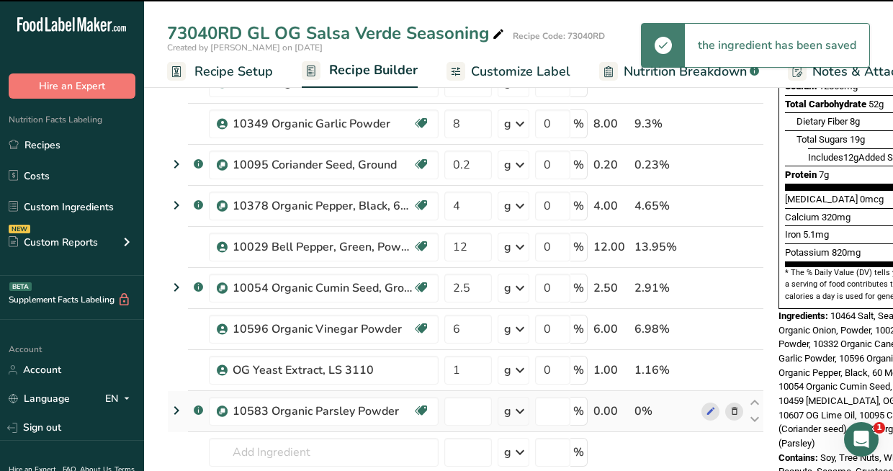
type input "0"
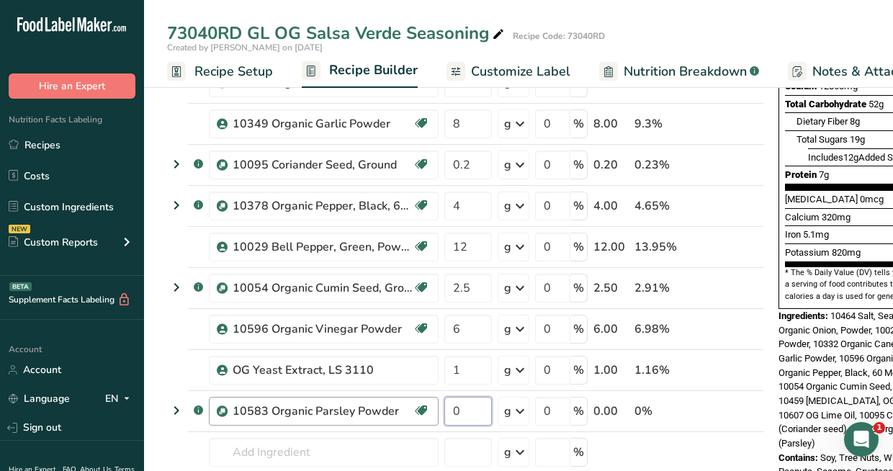
drag, startPoint x: 478, startPoint y: 406, endPoint x: 433, endPoint y: 403, distance: 44.7
click at [433, 403] on tr ".a-a{fill:#347362;}.b-a{fill:#fff;} 10583 Organic Parsley Powder Source of Anti…" at bounding box center [466, 411] width 596 height 41
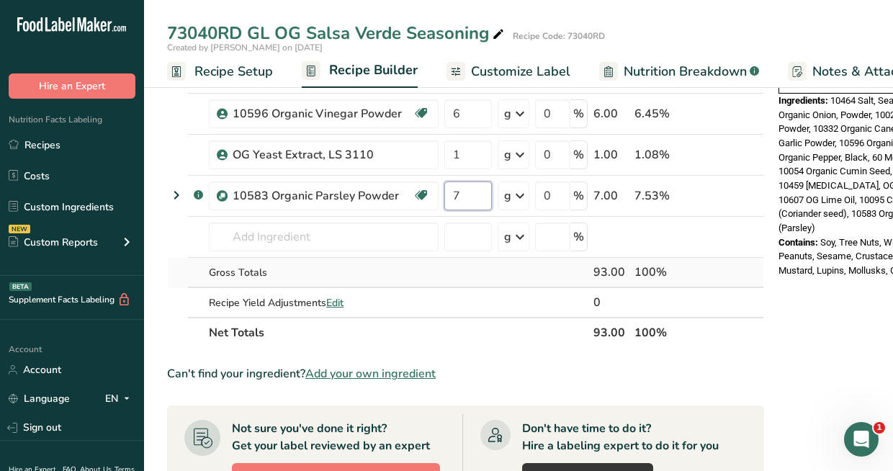
scroll to position [504, 0]
type input "7"
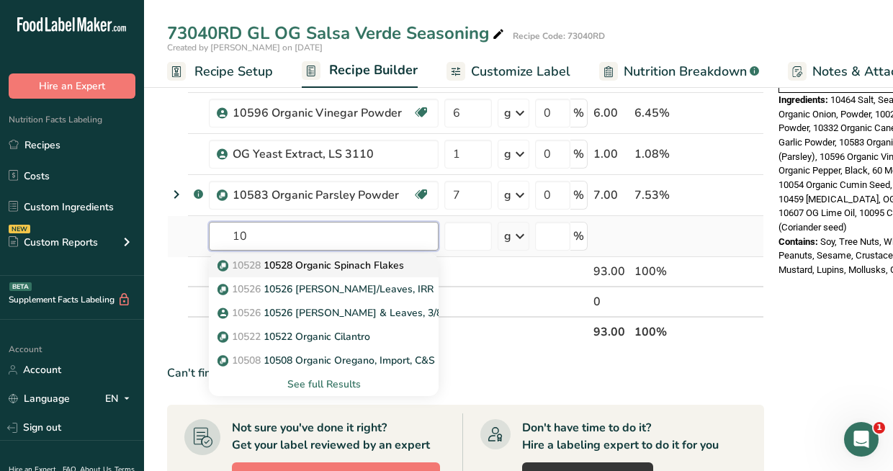
type input "1"
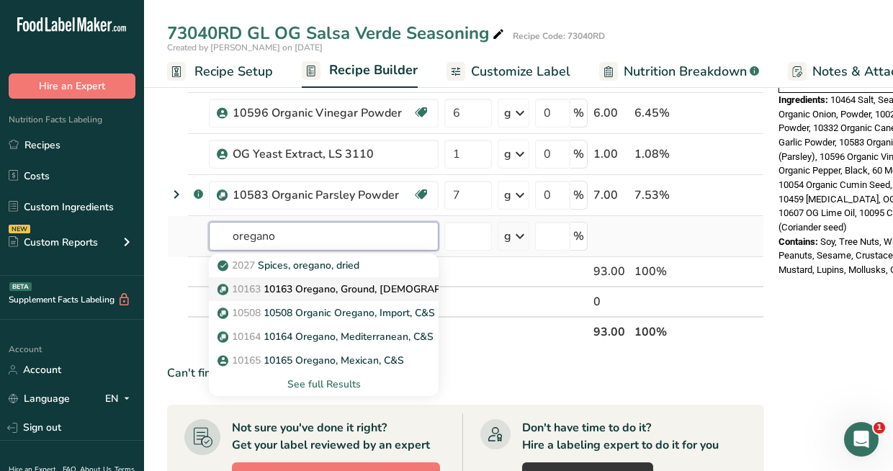
type input "oregano"
click at [340, 288] on p "10163 10163 Oregano, Ground, [DEMOGRAPHIC_DATA]" at bounding box center [357, 289] width 274 height 15
type input "10163 Oregano, Ground, [DEMOGRAPHIC_DATA]"
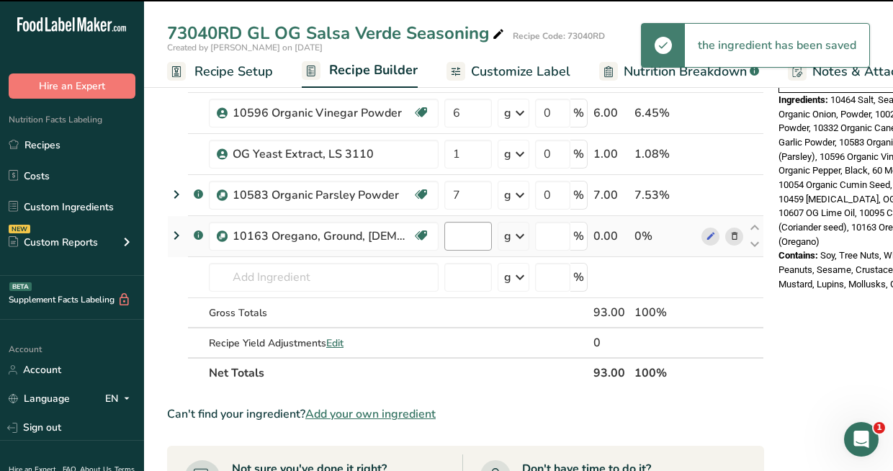
type input "0"
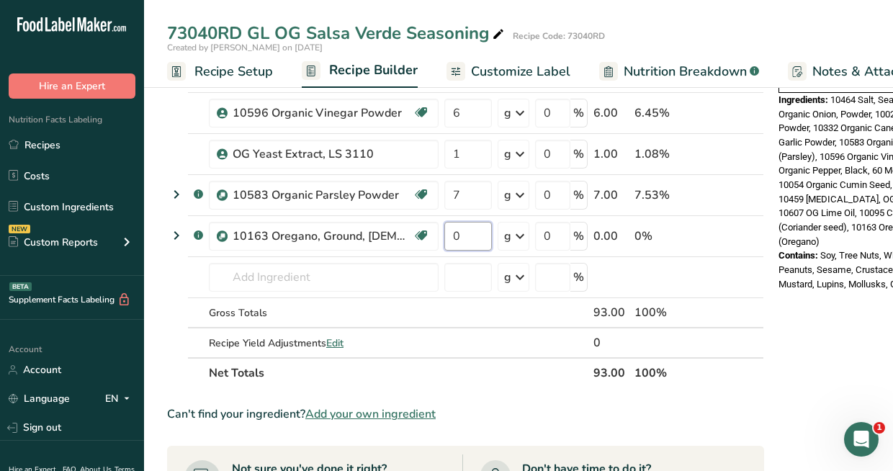
drag, startPoint x: 462, startPoint y: 230, endPoint x: 440, endPoint y: 229, distance: 21.7
click at [440, 229] on tr ".a-a{fill:#347362;}.b-a{fill:#fff;} 10163 Oregano, Ground, [DEMOGRAPHIC_DATA] S…" at bounding box center [466, 236] width 596 height 41
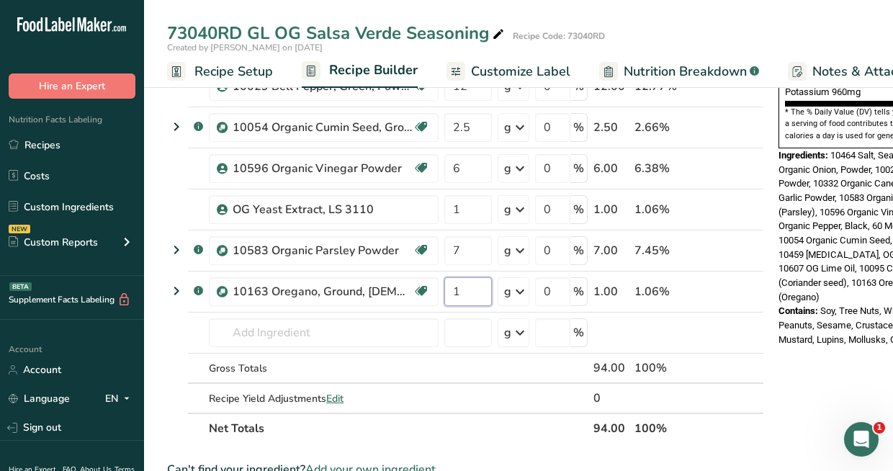
scroll to position [576, 0]
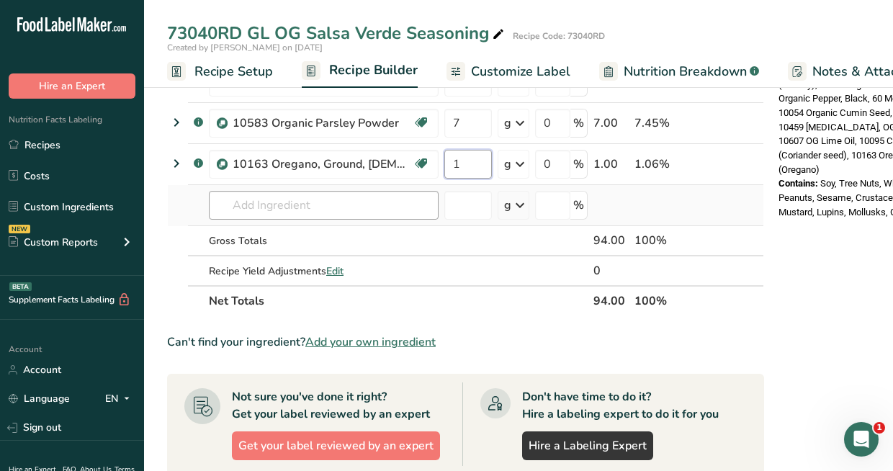
type input "1"
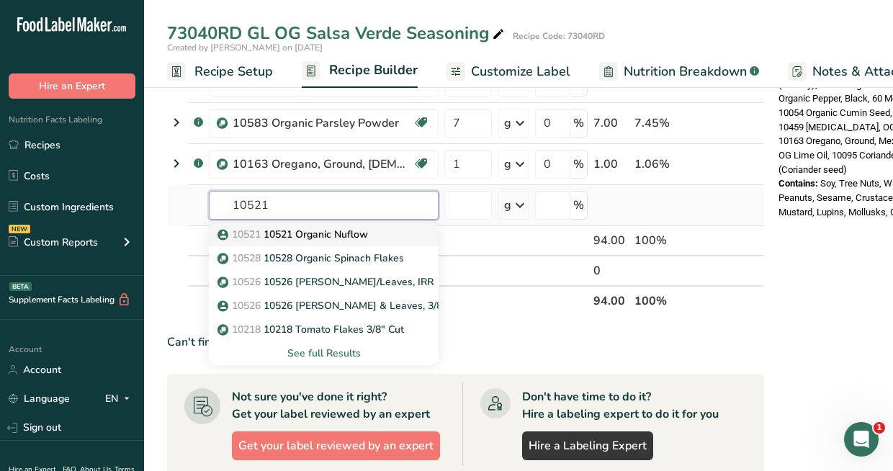
type input "10521"
click at [342, 233] on p "10521 10521 Organic Nuflow" at bounding box center [294, 234] width 148 height 15
type input "10521 Organic Nuflow"
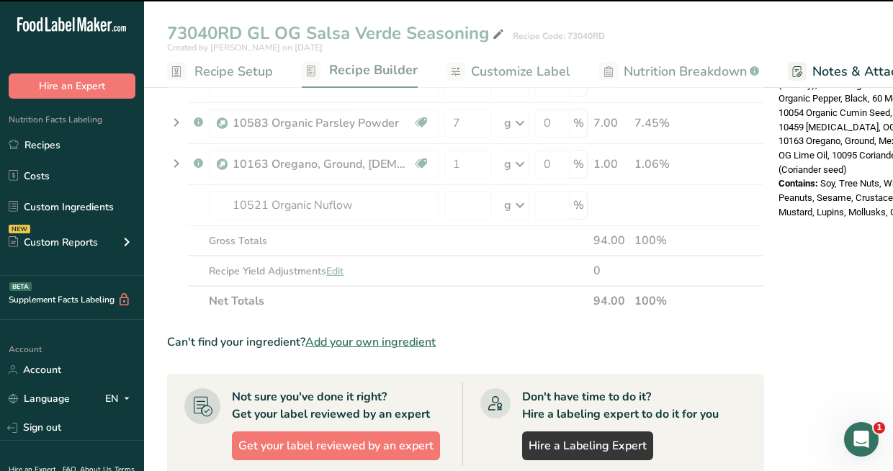
type input "0"
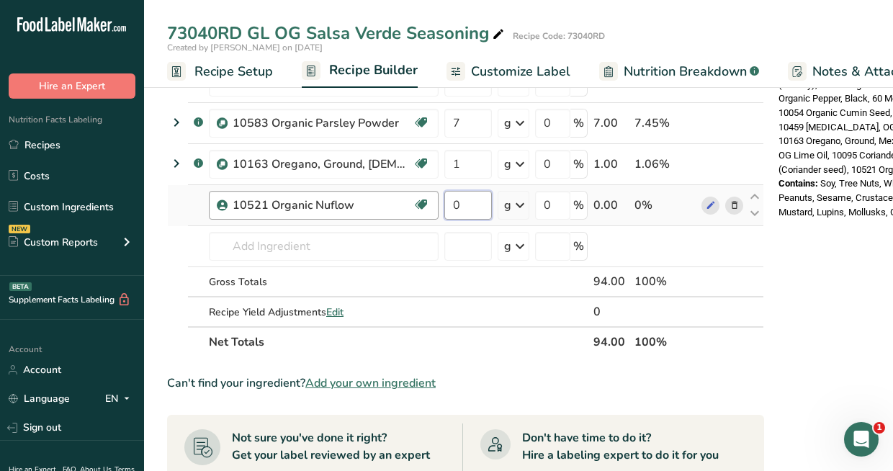
drag, startPoint x: 468, startPoint y: 205, endPoint x: 432, endPoint y: 204, distance: 36.0
click at [432, 204] on tr "10521 Organic Nuflow RAE OC 0 g Weight Units g kg mg See more Volume Units l Vo…" at bounding box center [466, 205] width 596 height 41
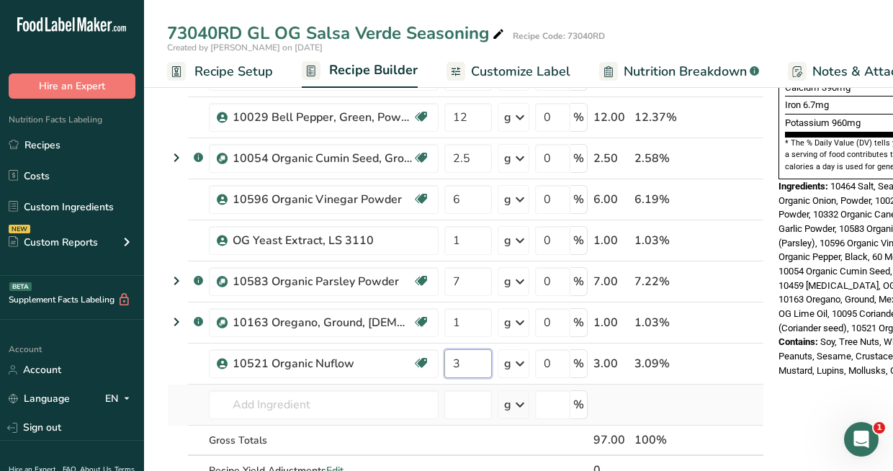
scroll to position [504, 0]
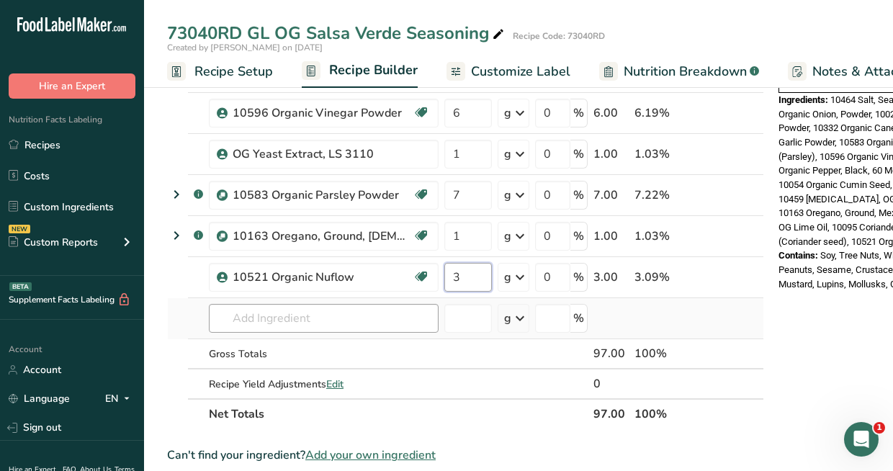
type input "3"
click at [337, 315] on div "Ingredient * Amount * Unit * Waste * .a-a{fill:#347362;}.b-a{fill:#fff;} Grams …" at bounding box center [465, 40] width 597 height 778
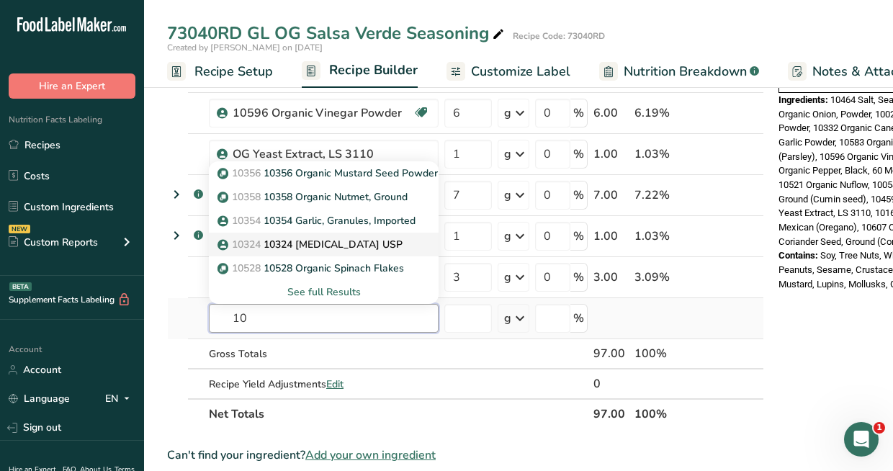
type input "1"
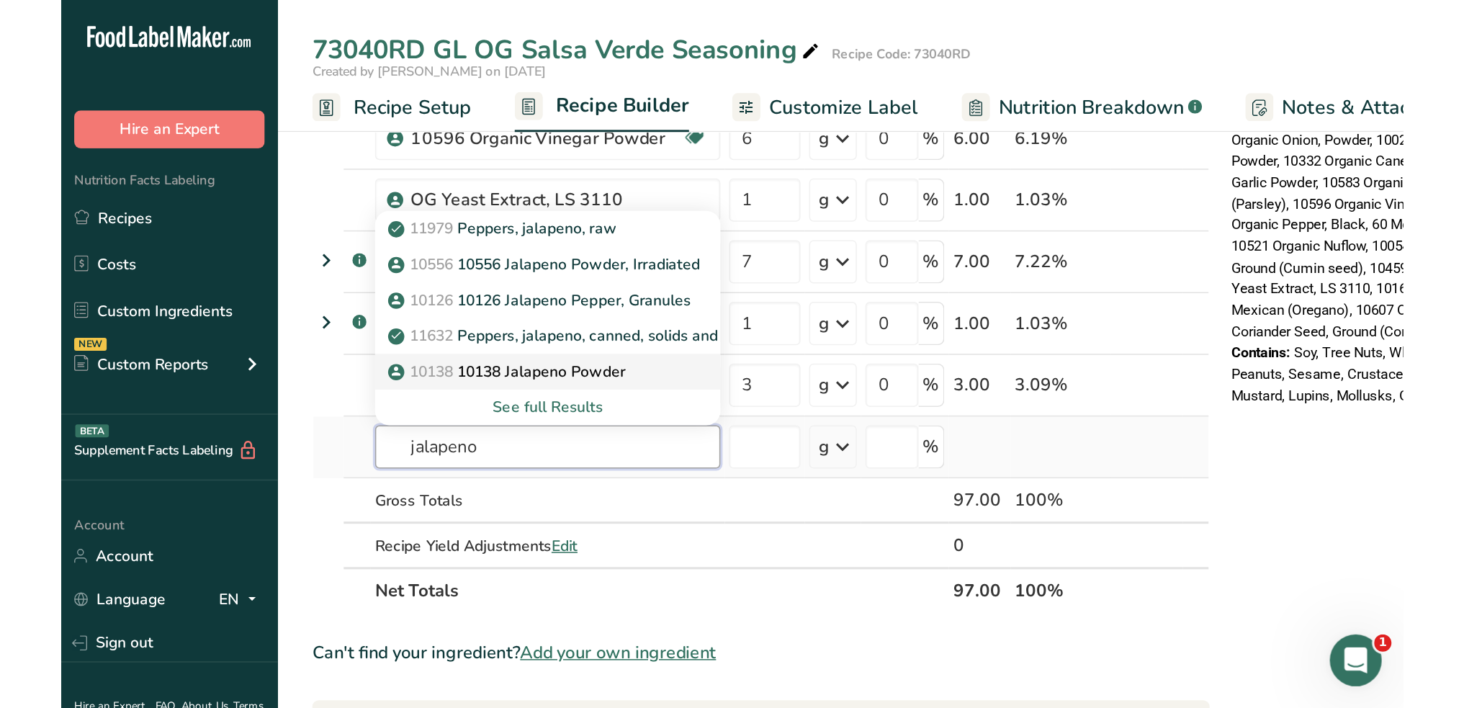
scroll to position [576, 0]
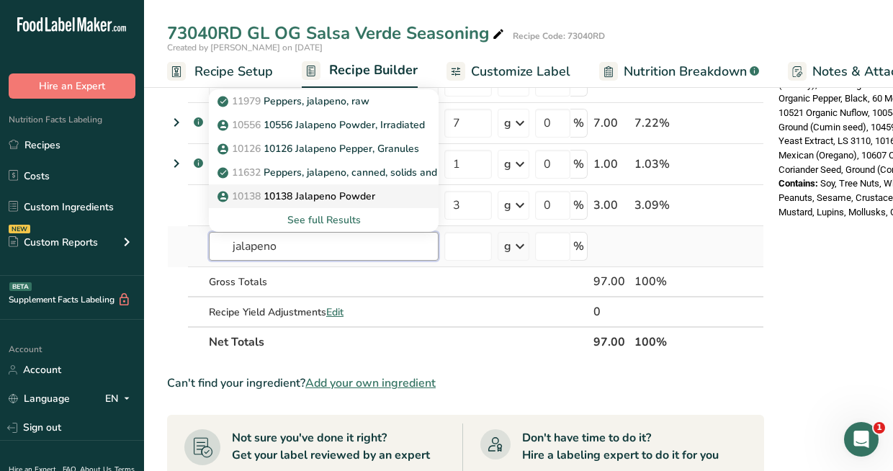
type input "jalapeno"
click at [306, 190] on p "10138 10138 Jalapeno Powder" at bounding box center [297, 196] width 155 height 15
type input "10138 Jalapeno Powder"
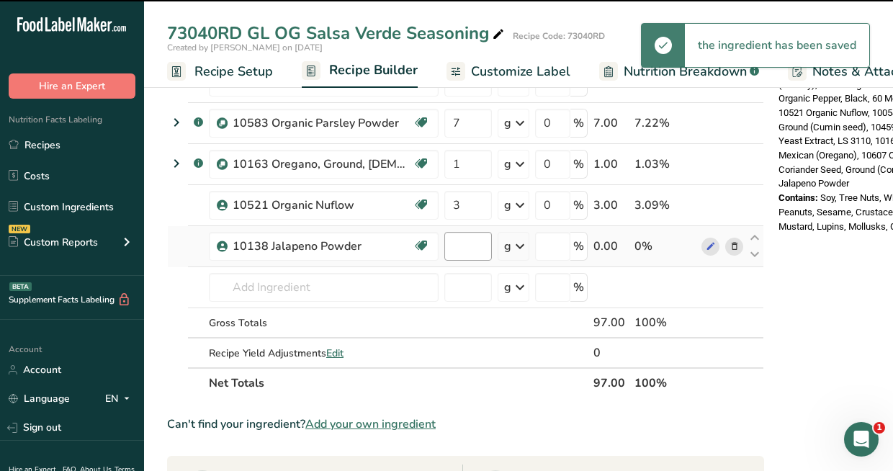
type input "0"
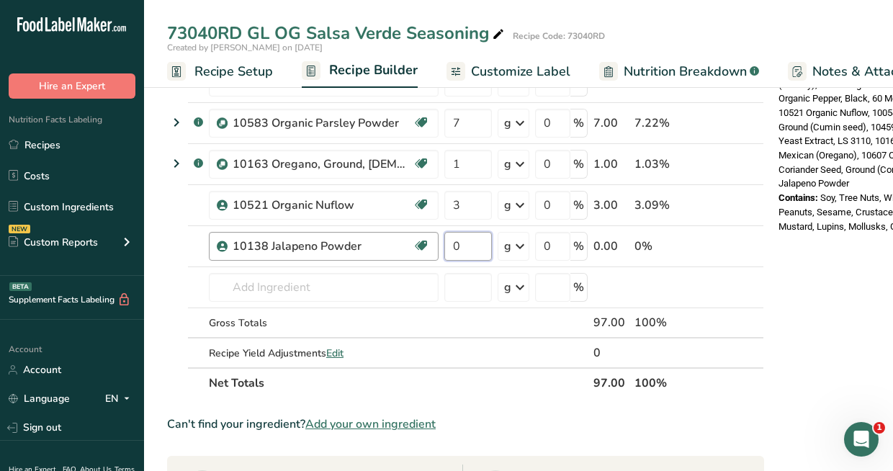
drag, startPoint x: 464, startPoint y: 249, endPoint x: 430, endPoint y: 246, distance: 34.0
click at [430, 246] on tr "10138 Jalapeno Powder RAE OC 0 g Weight Units g kg mg See more Volume Units l V…" at bounding box center [466, 246] width 596 height 41
type input "3"
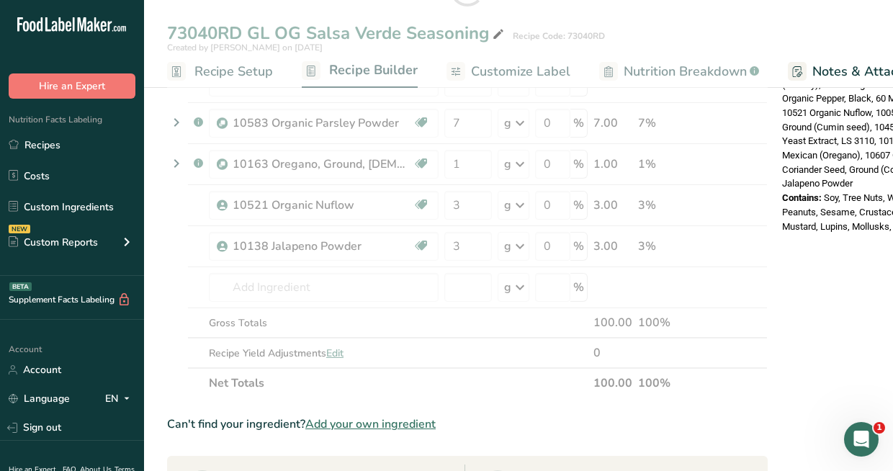
click at [539, 71] on div "73040RD GL OG Salsa Verde Seasoning Recipe Code: 73040RD Created by [PERSON_NAM…" at bounding box center [518, 253] width 749 height 1508
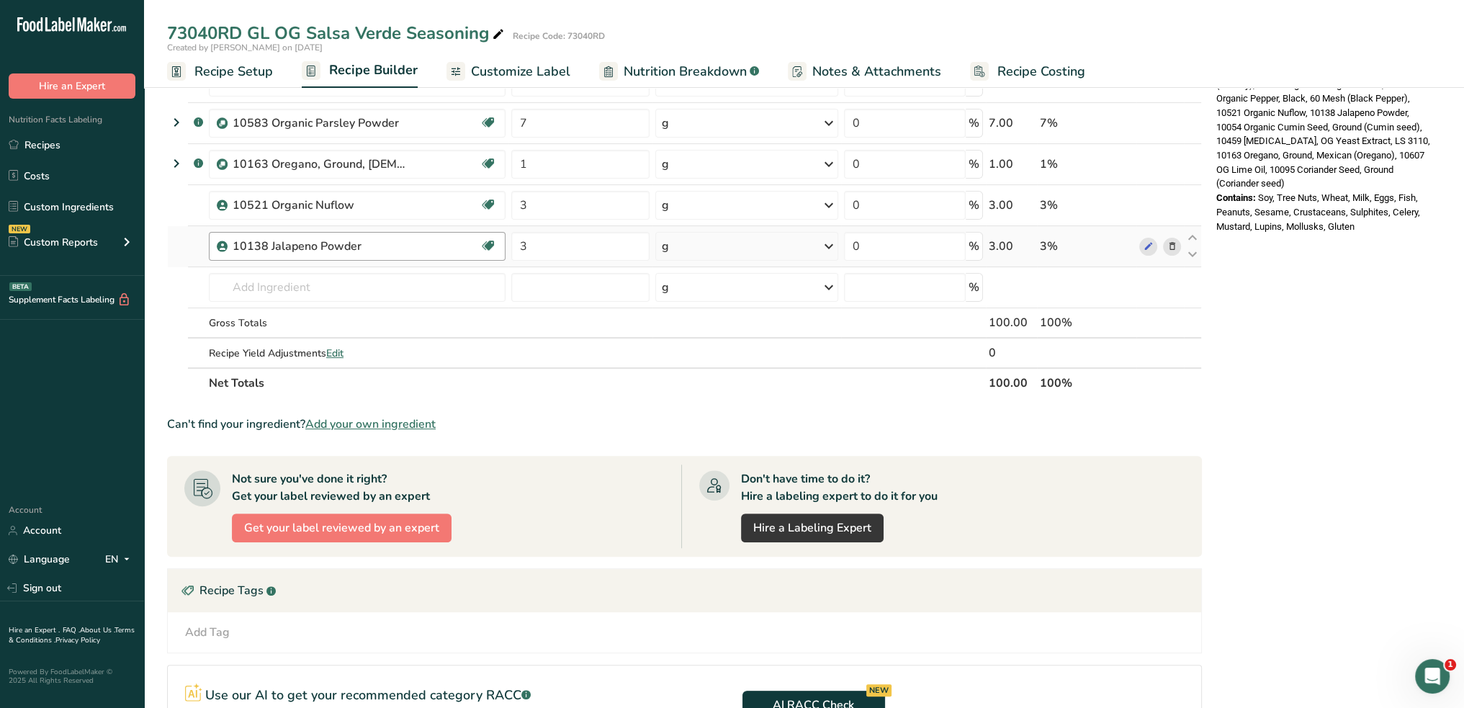
drag, startPoint x: 532, startPoint y: 71, endPoint x: 418, endPoint y: 244, distance: 207.0
click at [532, 71] on span "Customize Label" at bounding box center [520, 71] width 99 height 19
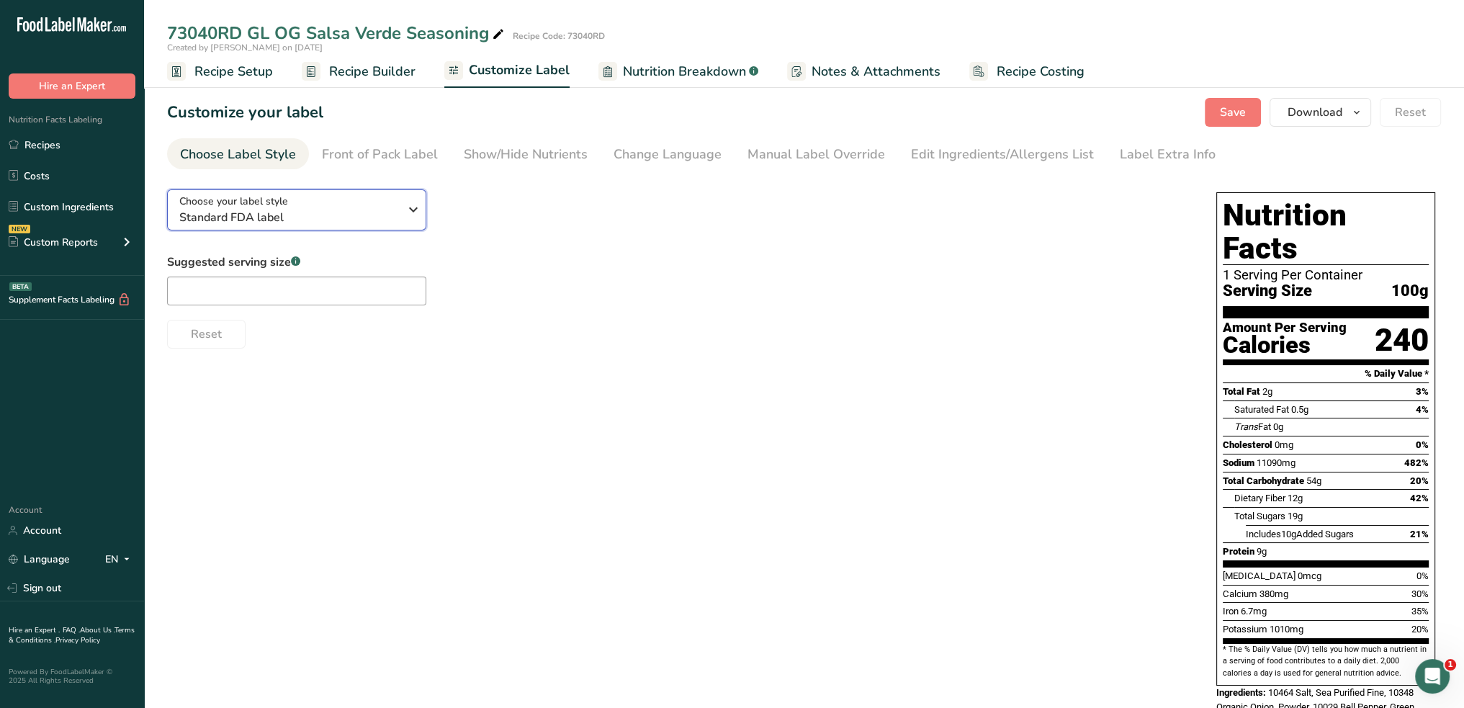
click at [398, 212] on span "Standard FDA label" at bounding box center [289, 217] width 220 height 17
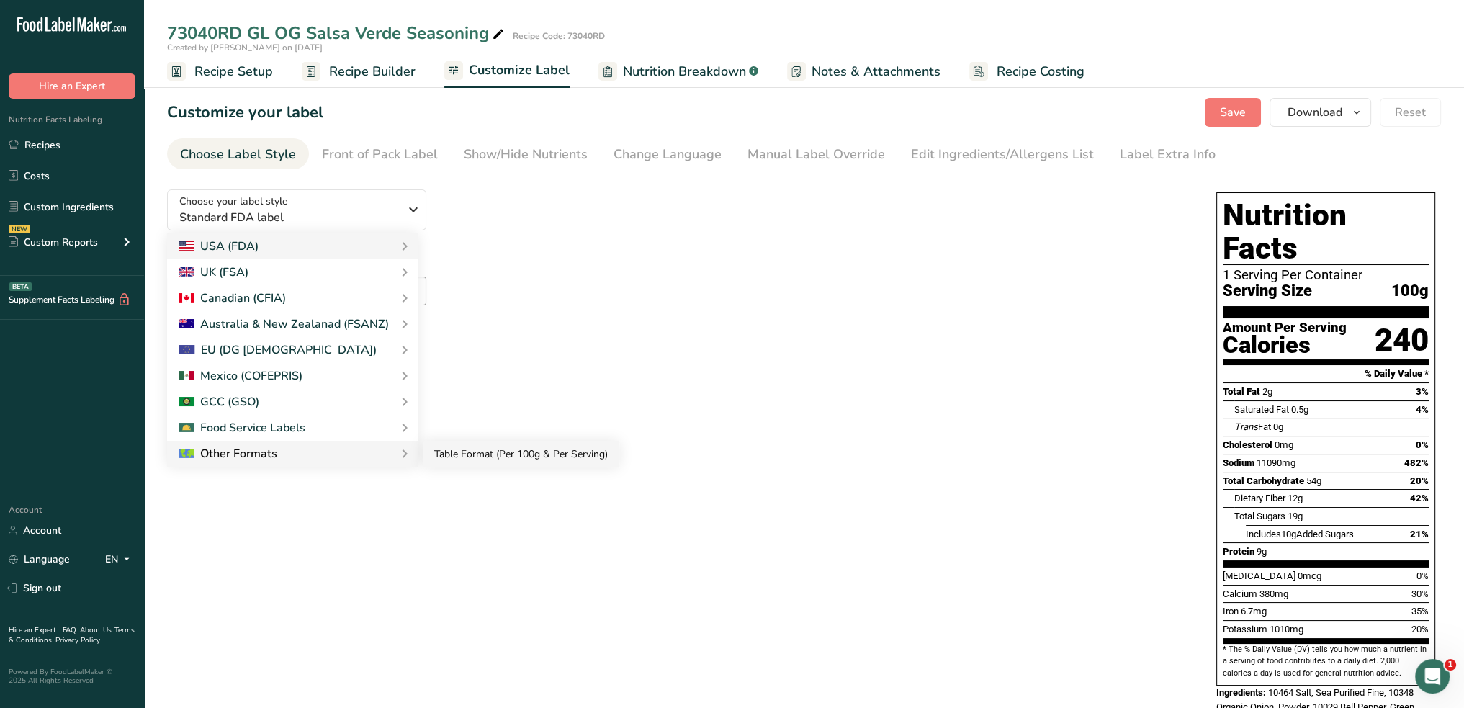
click at [447, 452] on link "Table Format (Per 100g & Per Serving)" at bounding box center [521, 454] width 197 height 27
